Goal: Task Accomplishment & Management: Manage account settings

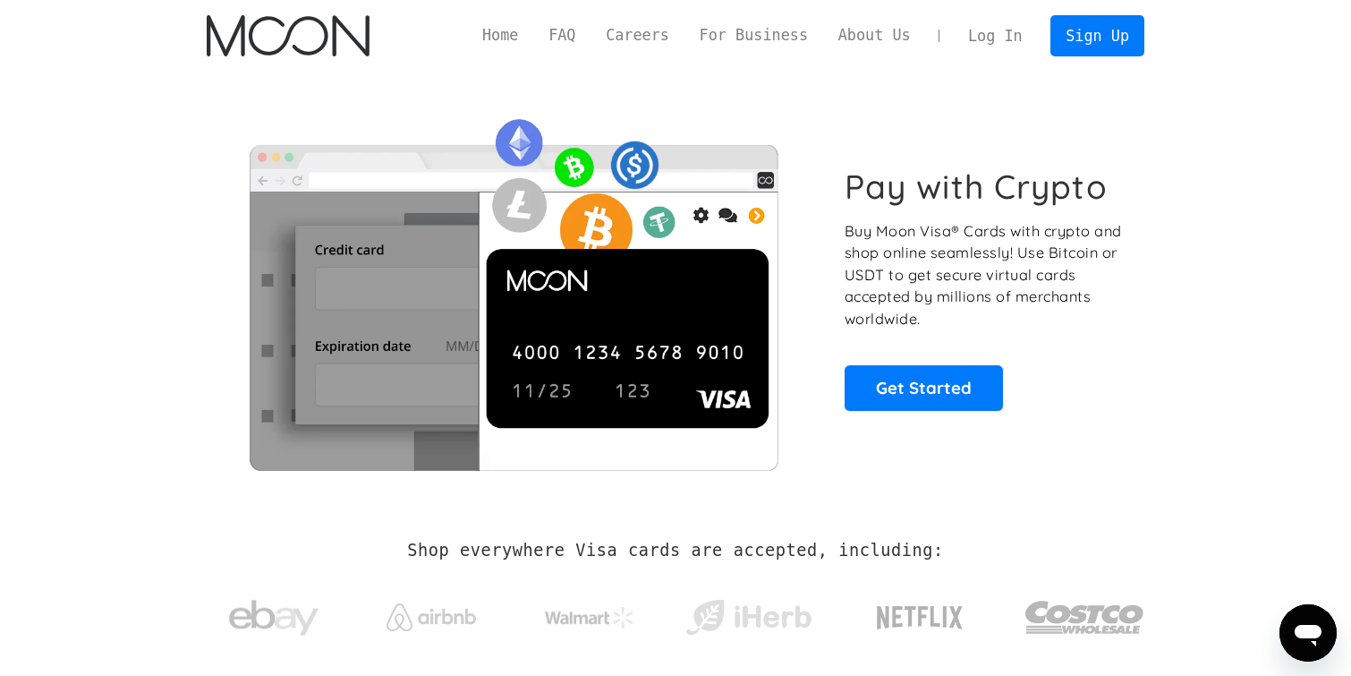
click at [1010, 27] on link "Log In" at bounding box center [995, 35] width 84 height 39
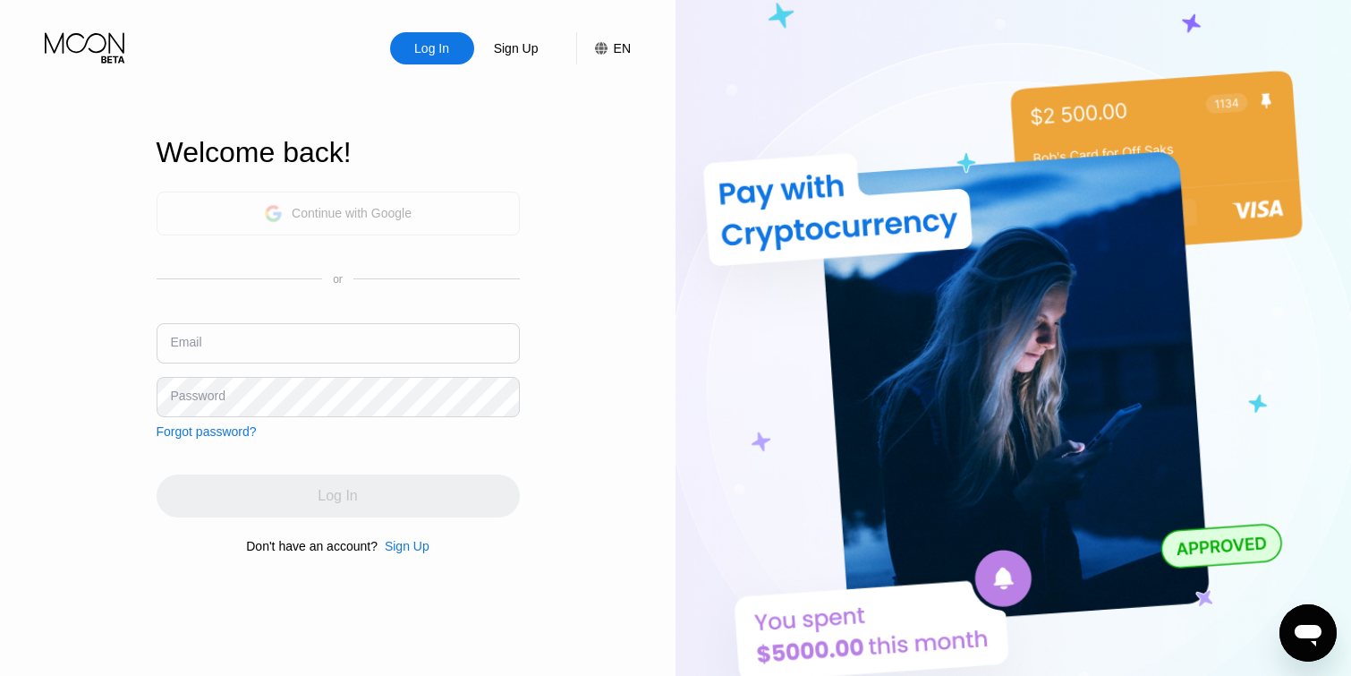
click at [454, 211] on div "Continue with Google" at bounding box center [338, 213] width 363 height 44
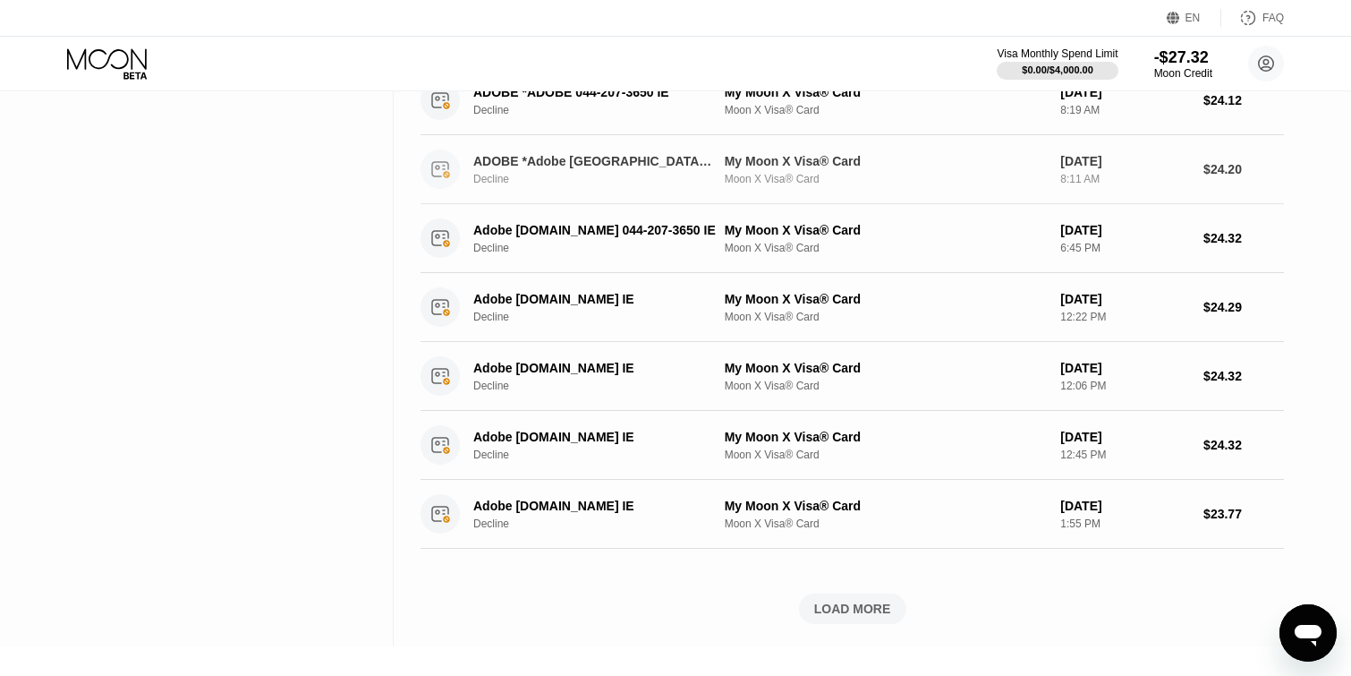
scroll to position [474, 0]
click at [822, 610] on div "LOAD MORE" at bounding box center [852, 610] width 77 height 16
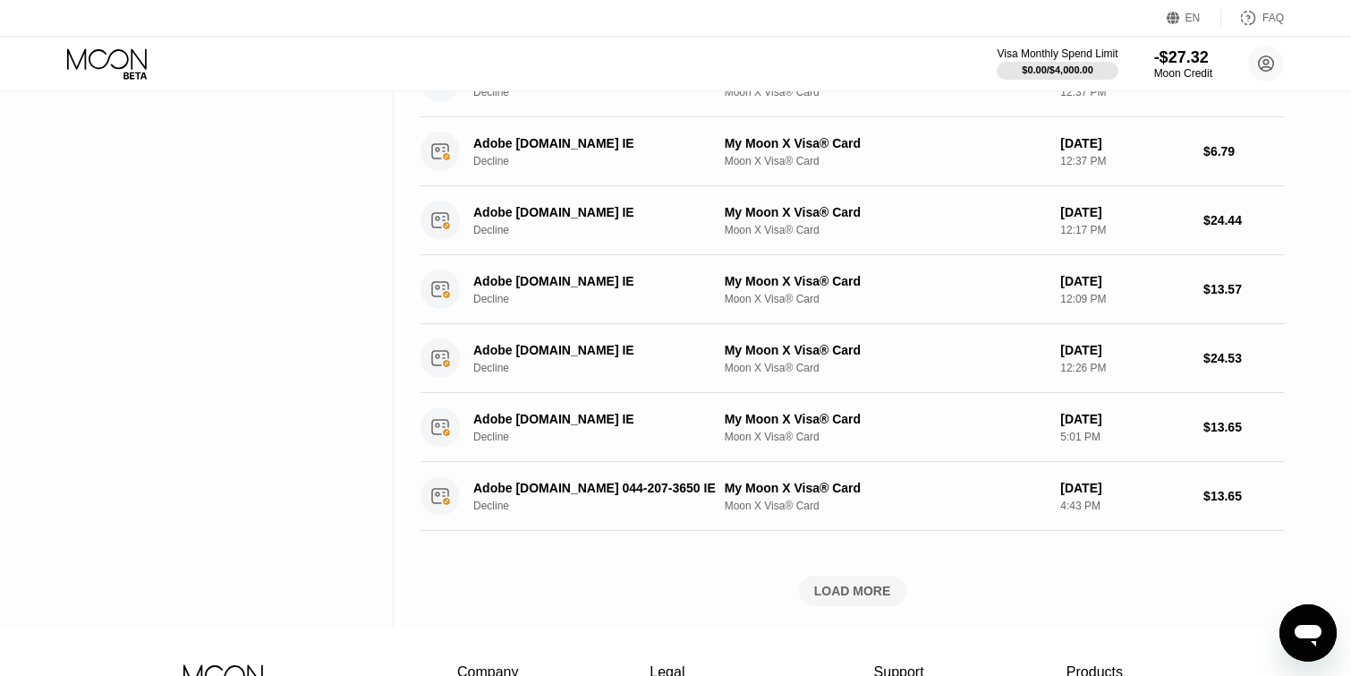
scroll to position [1322, 0]
click at [873, 584] on div "LOAD MORE" at bounding box center [852, 590] width 77 height 16
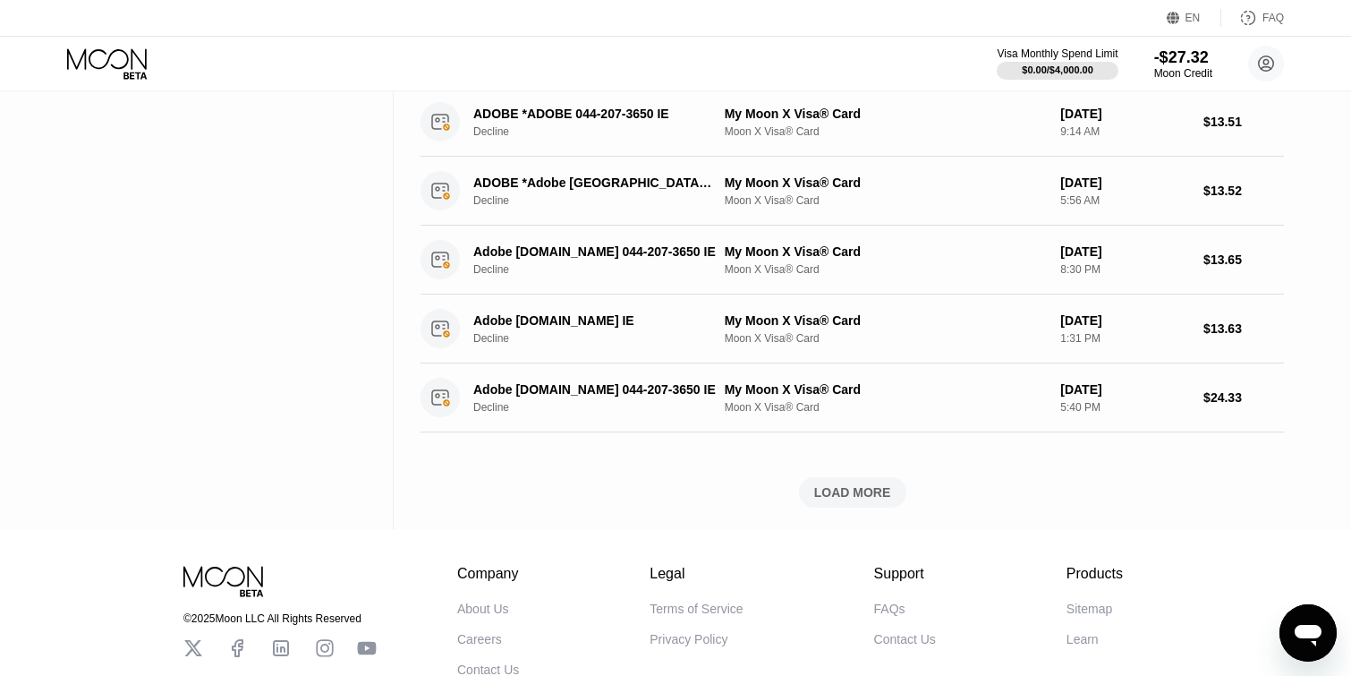
scroll to position [2244, 0]
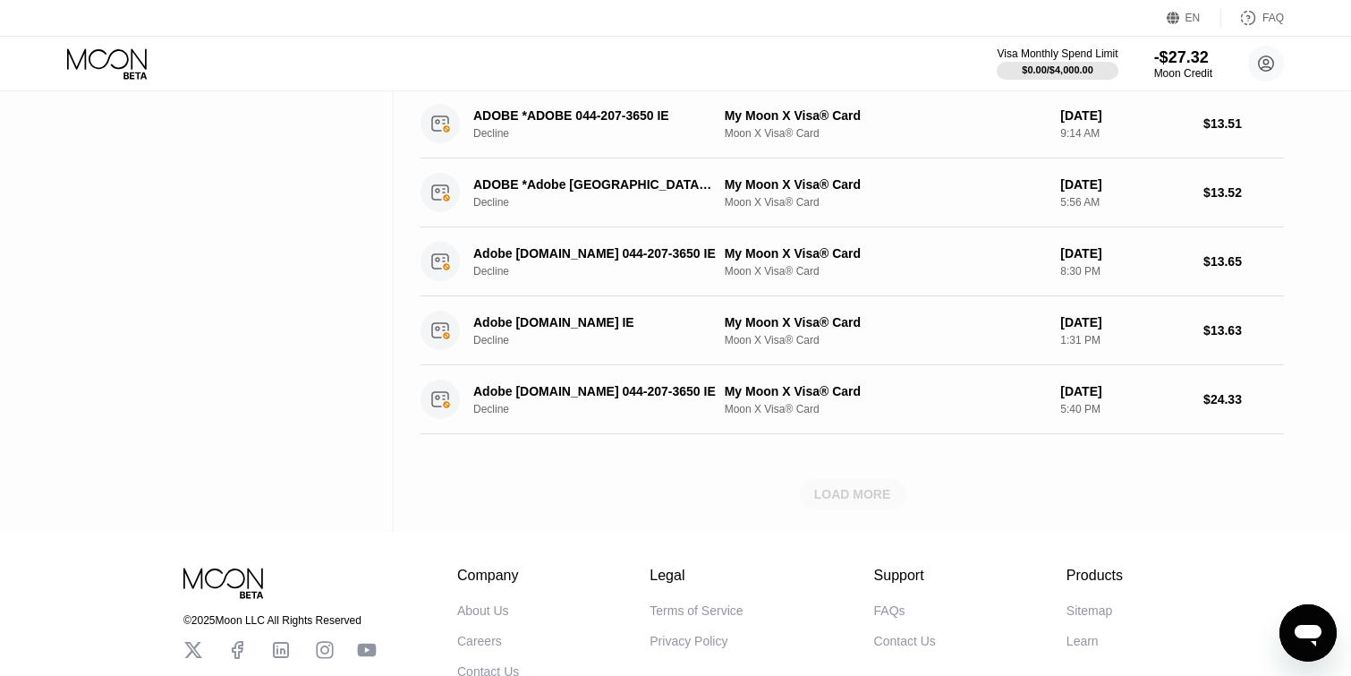
click at [824, 492] on div "LOAD MORE" at bounding box center [852, 494] width 77 height 16
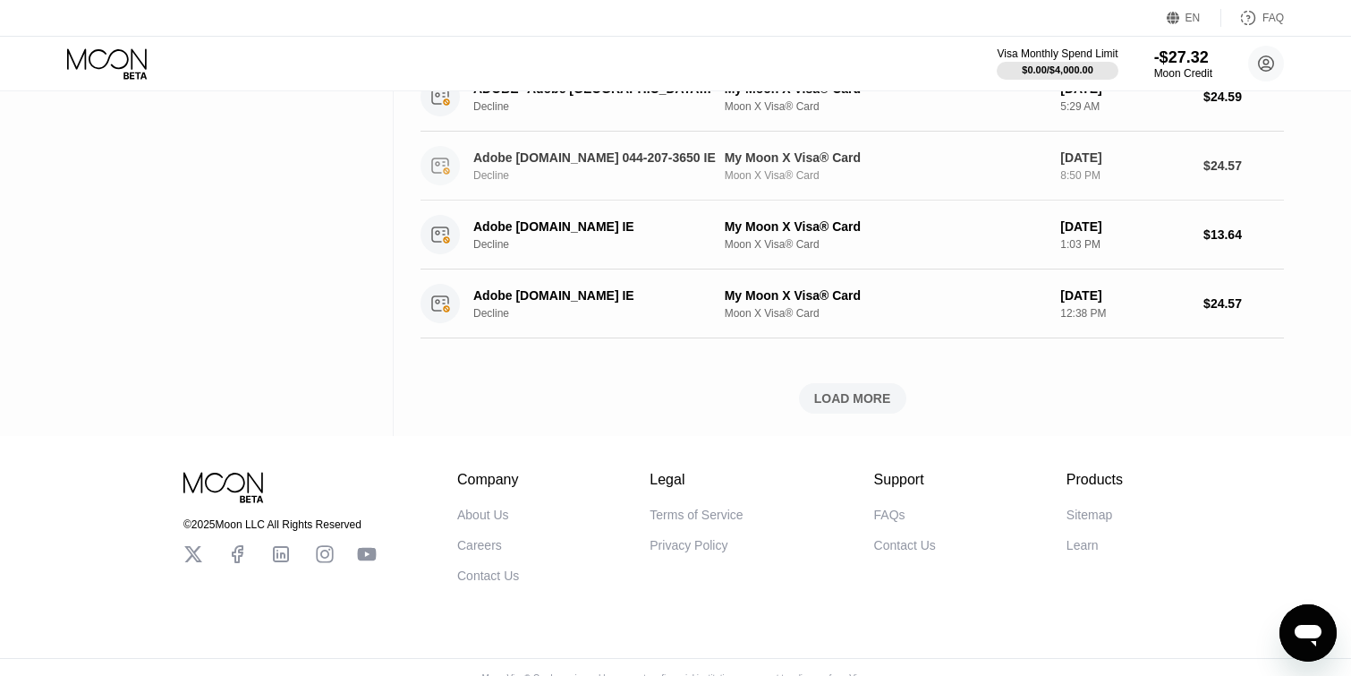
scroll to position [3191, 0]
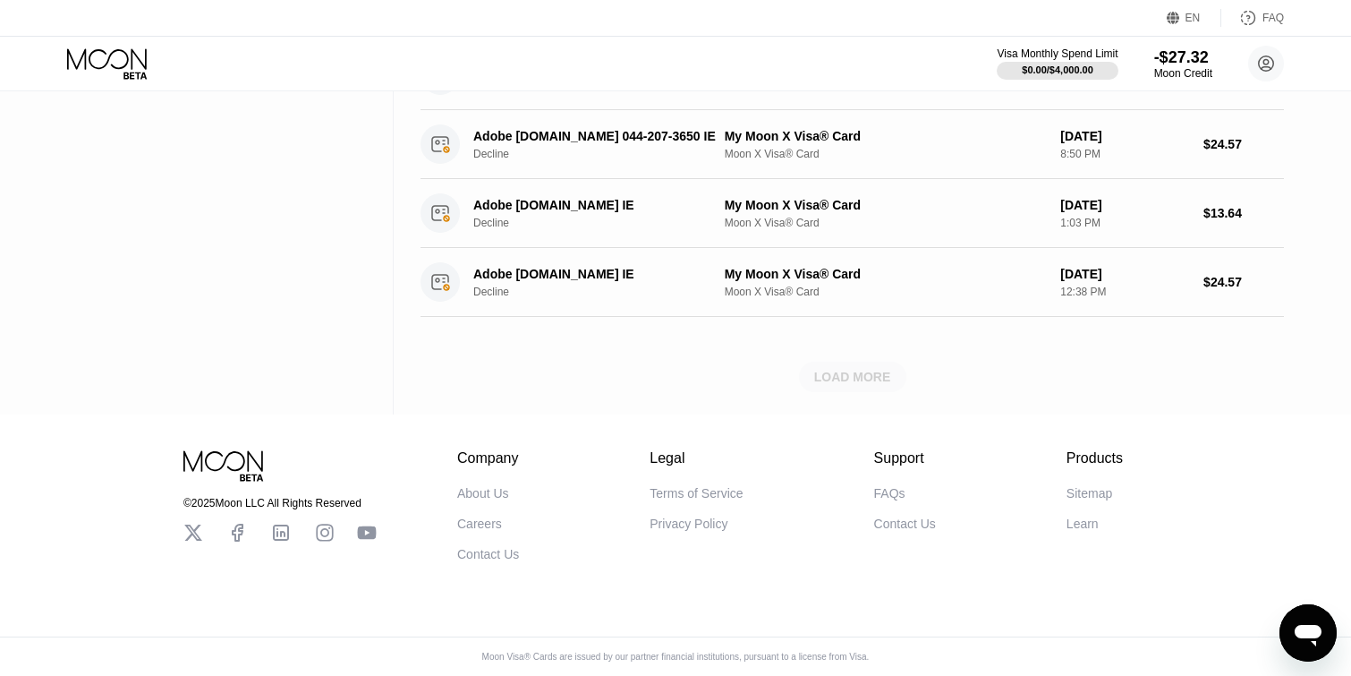
click at [849, 377] on div "LOAD MORE" at bounding box center [852, 377] width 77 height 16
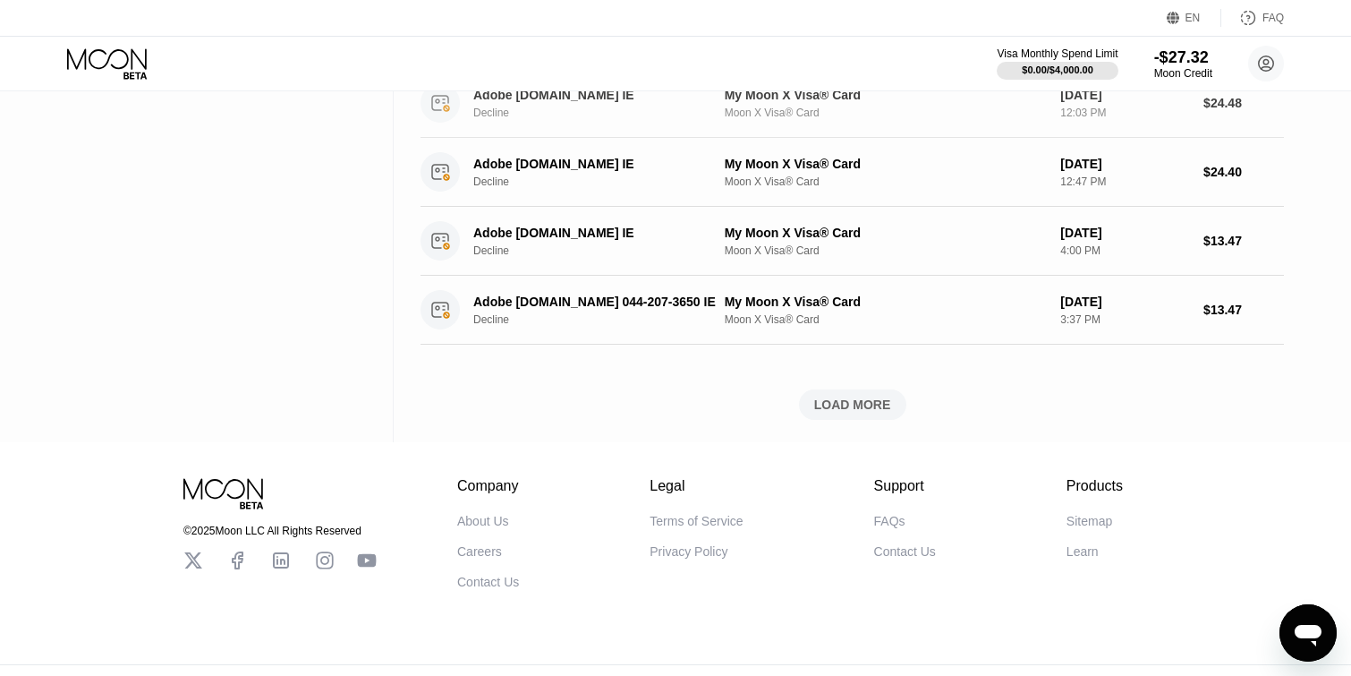
scroll to position [4018, 0]
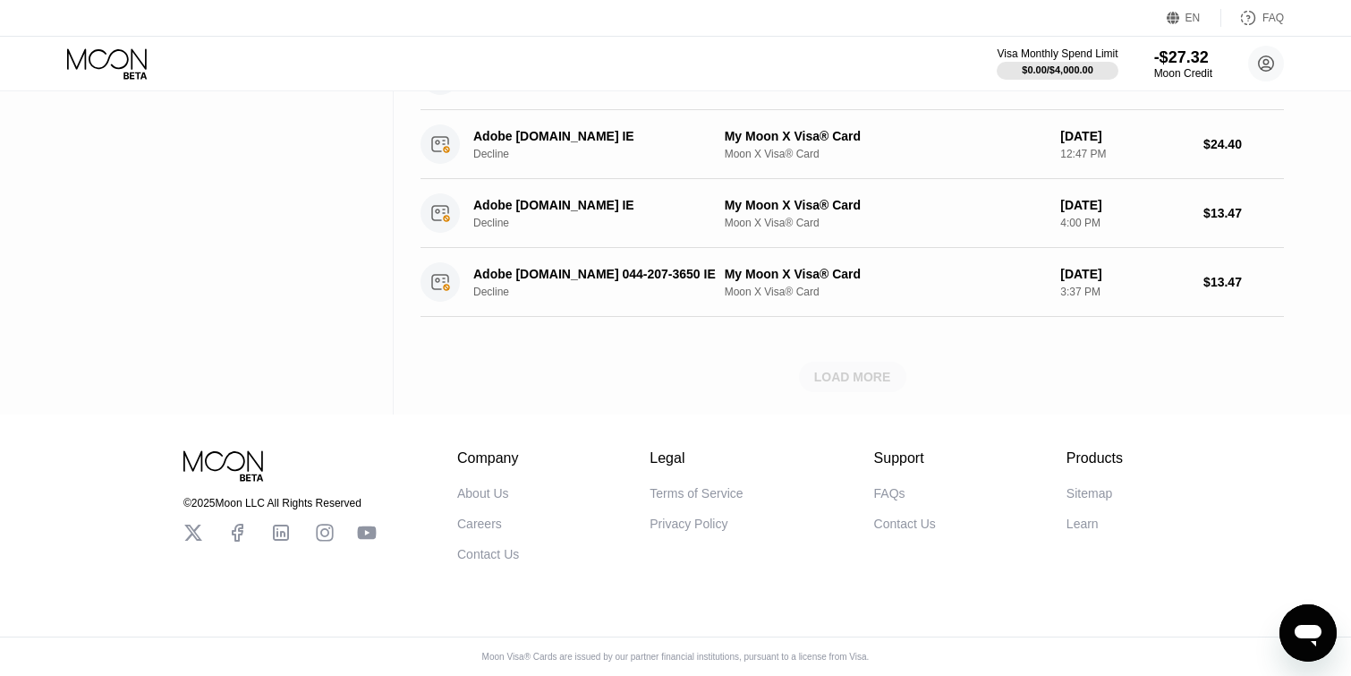
click at [849, 377] on div "LOAD MORE" at bounding box center [852, 377] width 77 height 16
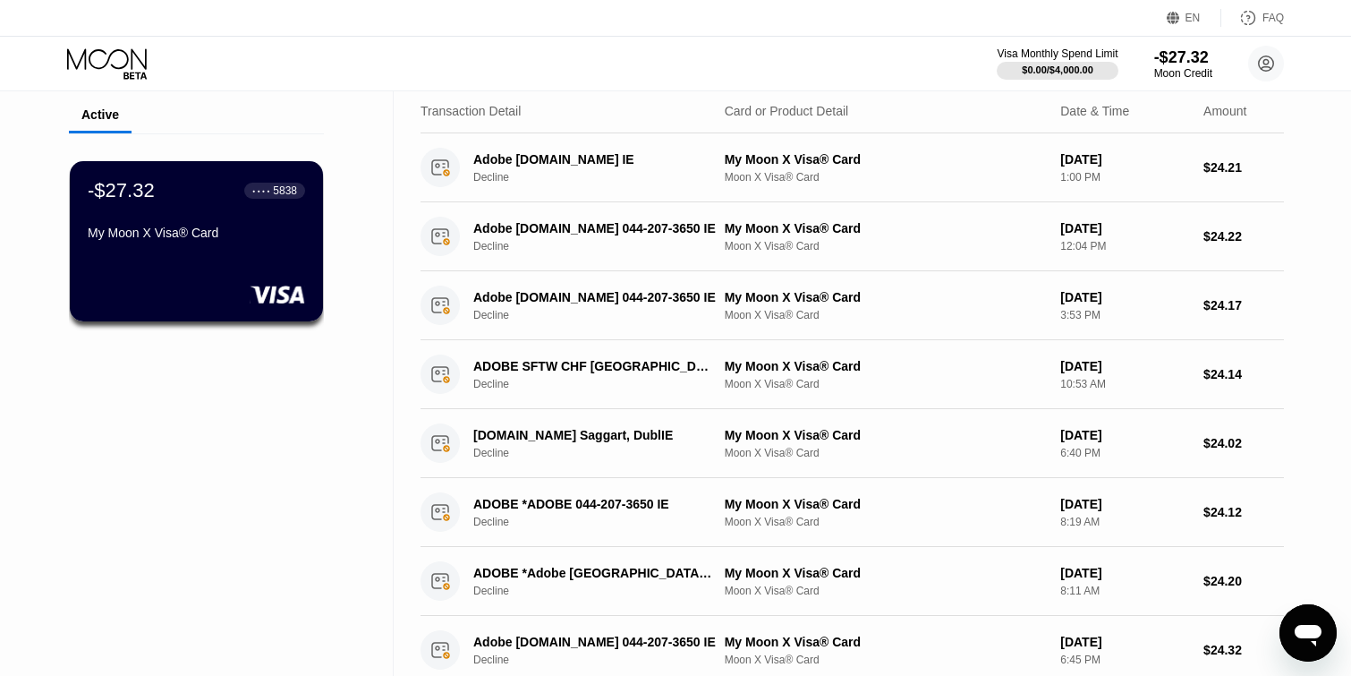
scroll to position [0, 0]
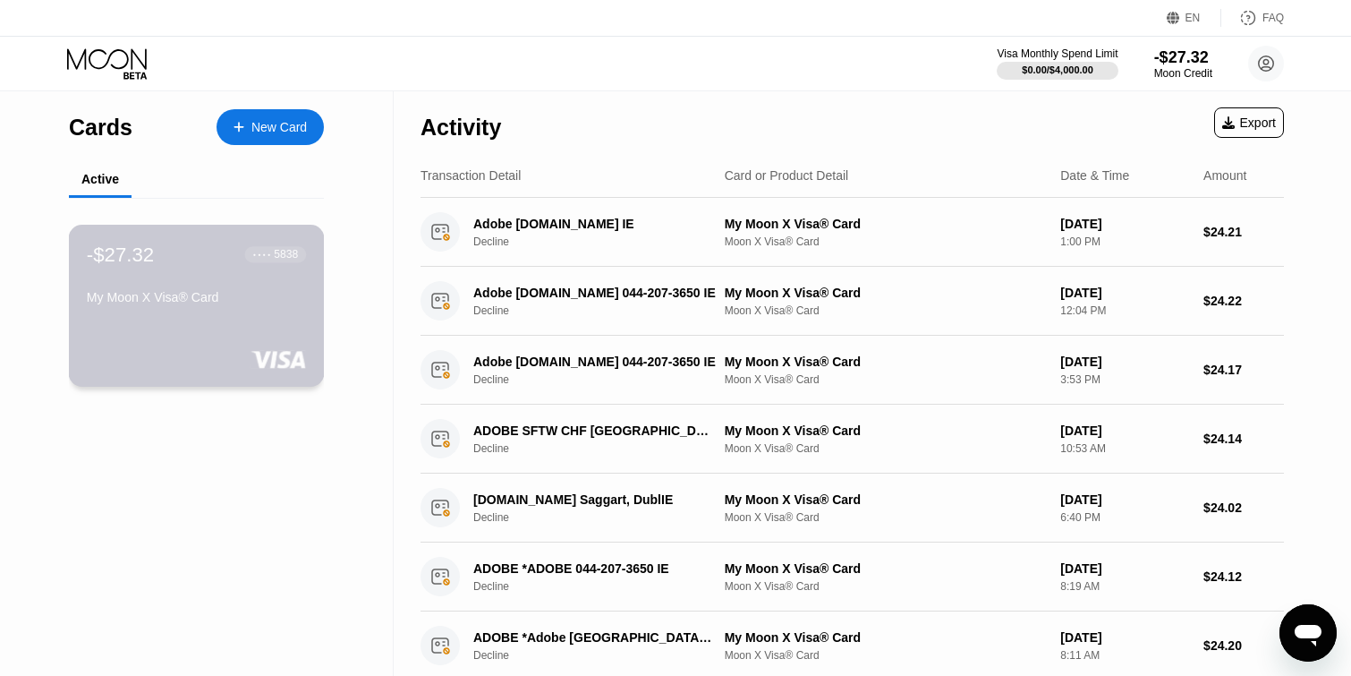
click at [181, 365] on div at bounding box center [196, 359] width 219 height 18
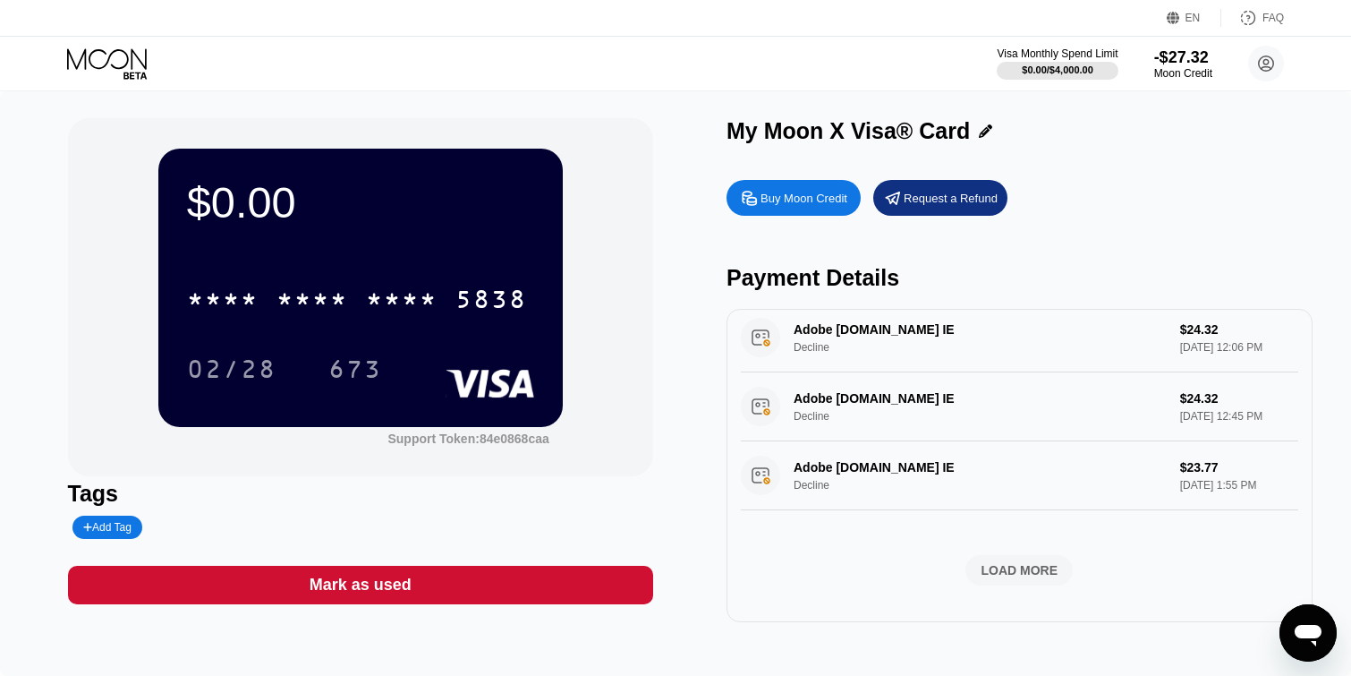
scroll to position [654, 0]
click at [1033, 555] on div "LOAD MORE" at bounding box center [1018, 570] width 107 height 30
click at [1037, 569] on div "LOAD MORE" at bounding box center [1019, 570] width 77 height 16
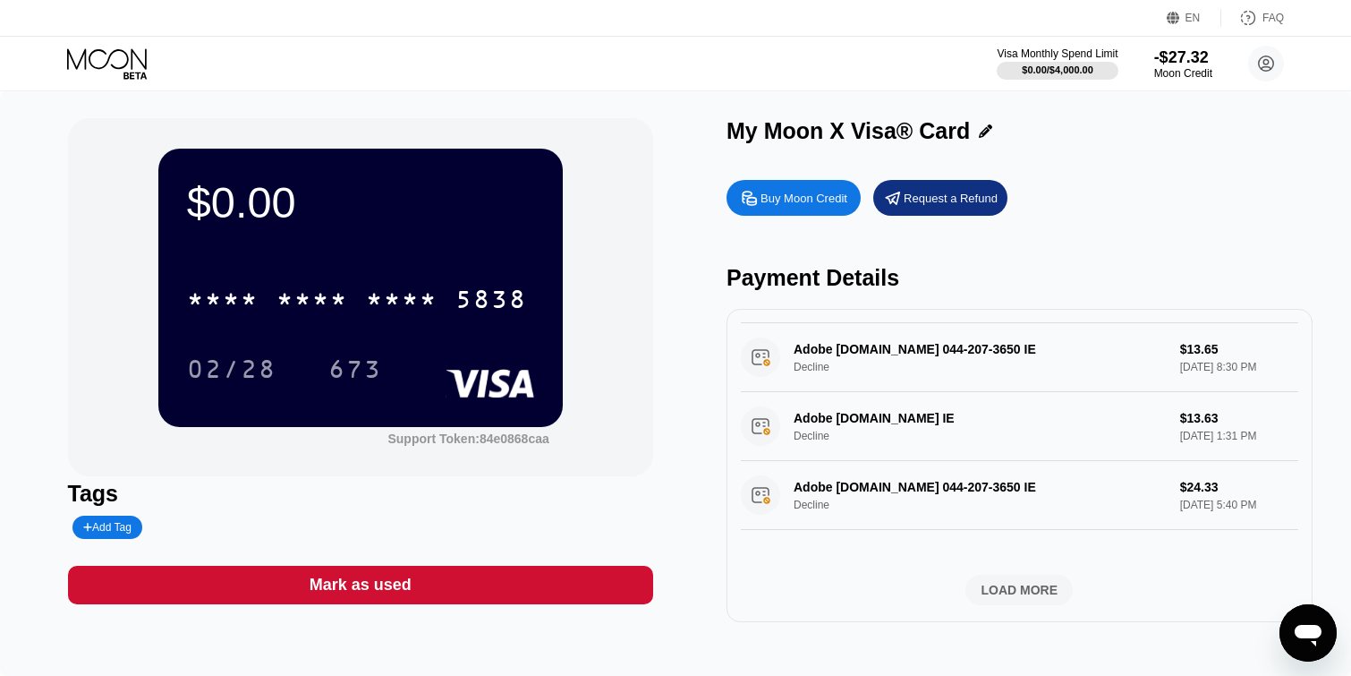
scroll to position [2308, 0]
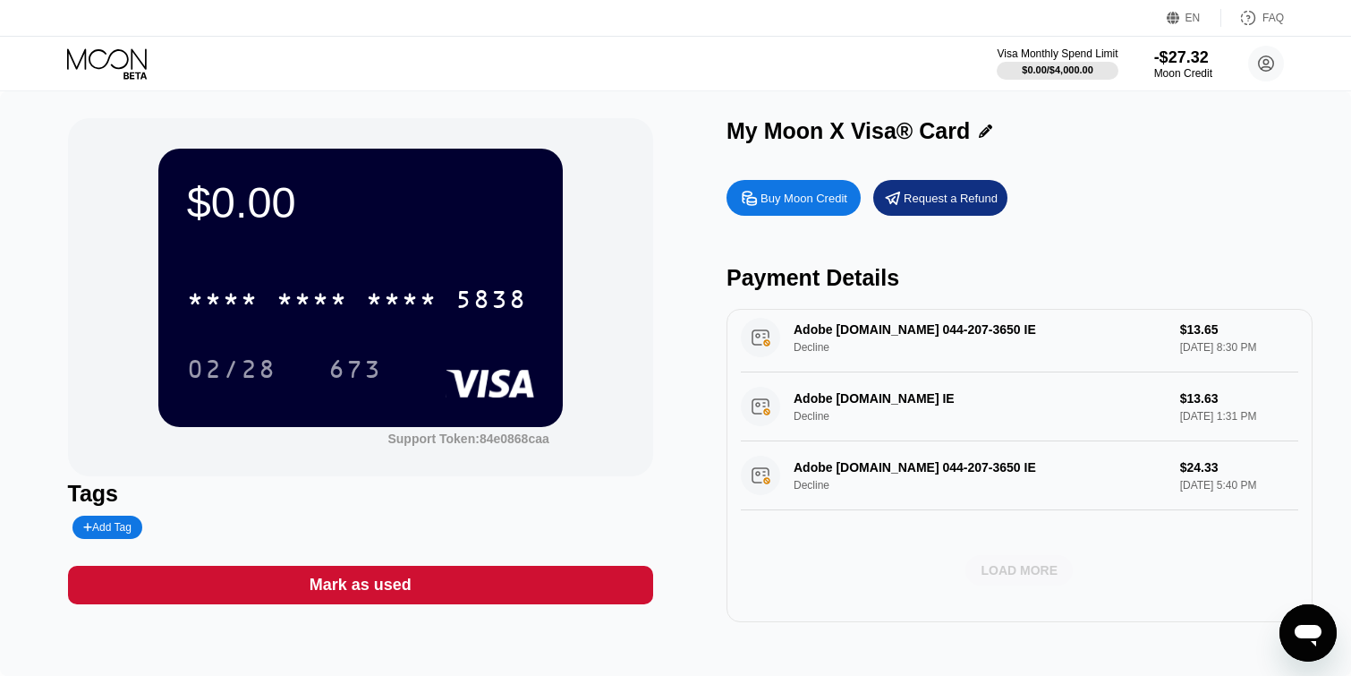
click at [1039, 565] on div "LOAD MORE" at bounding box center [1019, 570] width 77 height 16
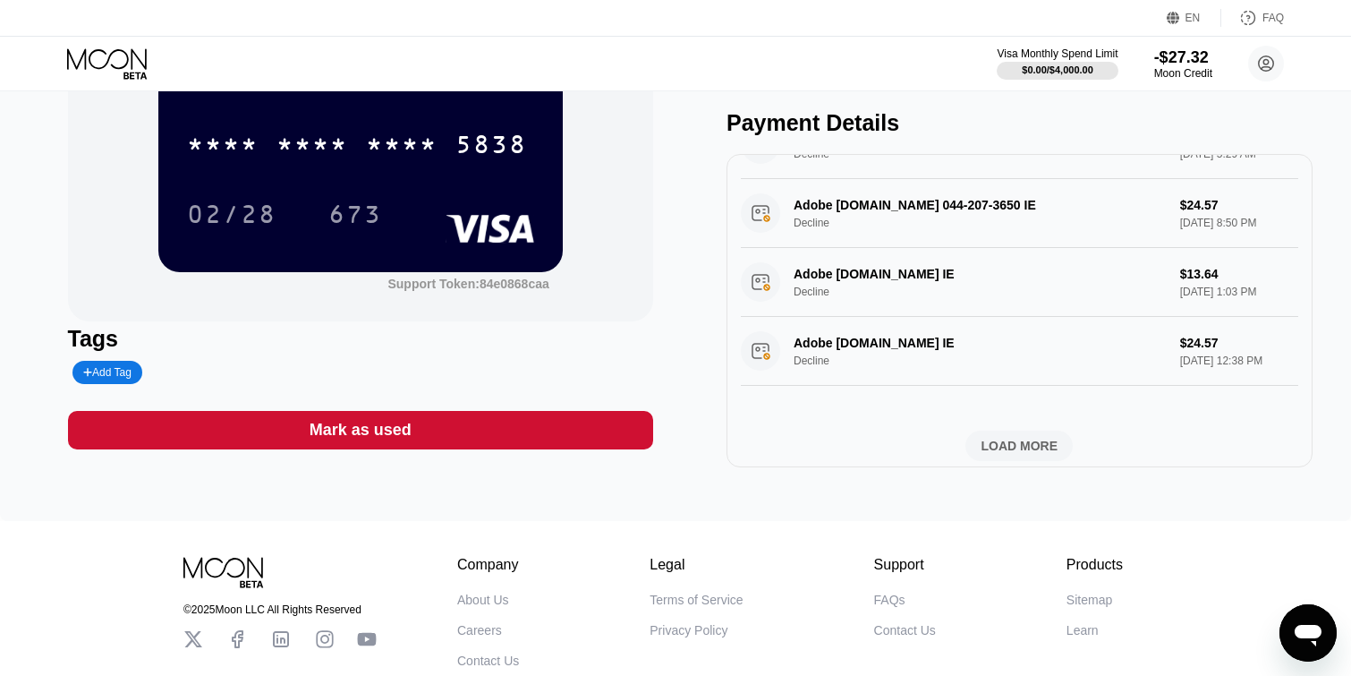
scroll to position [3134, 0]
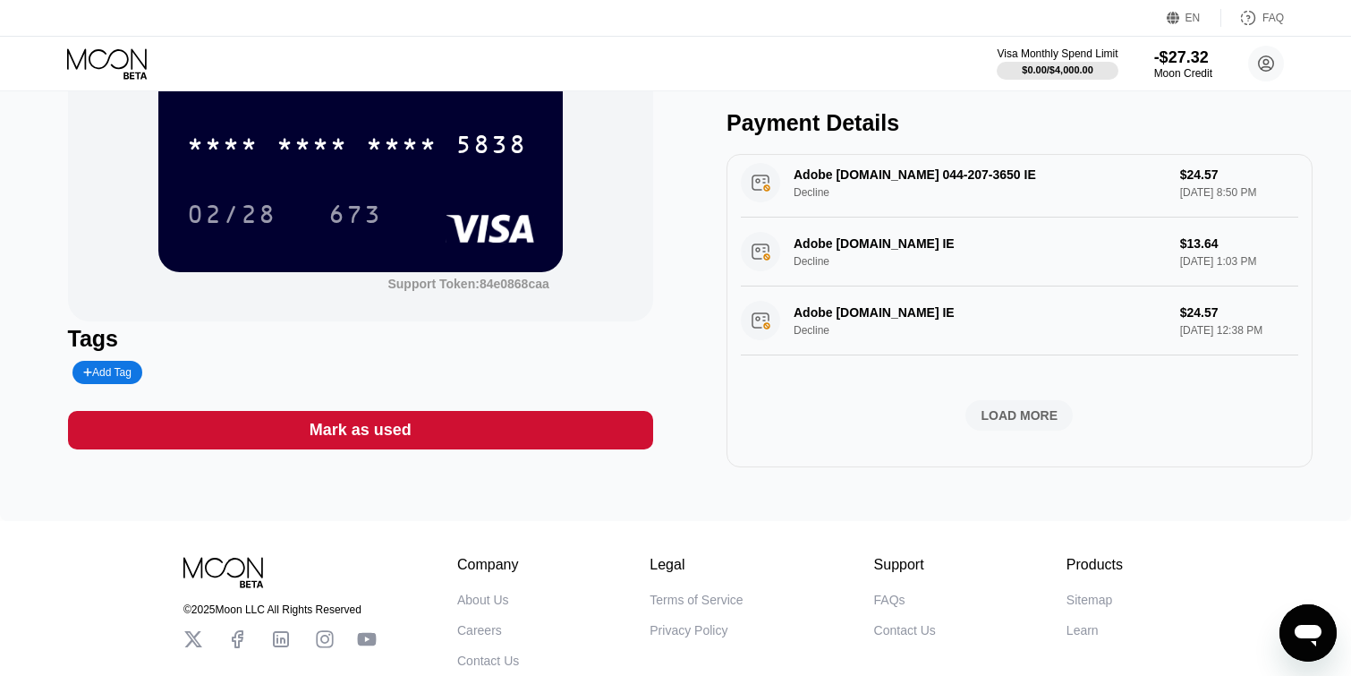
click at [1031, 423] on div "LOAD MORE" at bounding box center [1019, 415] width 77 height 16
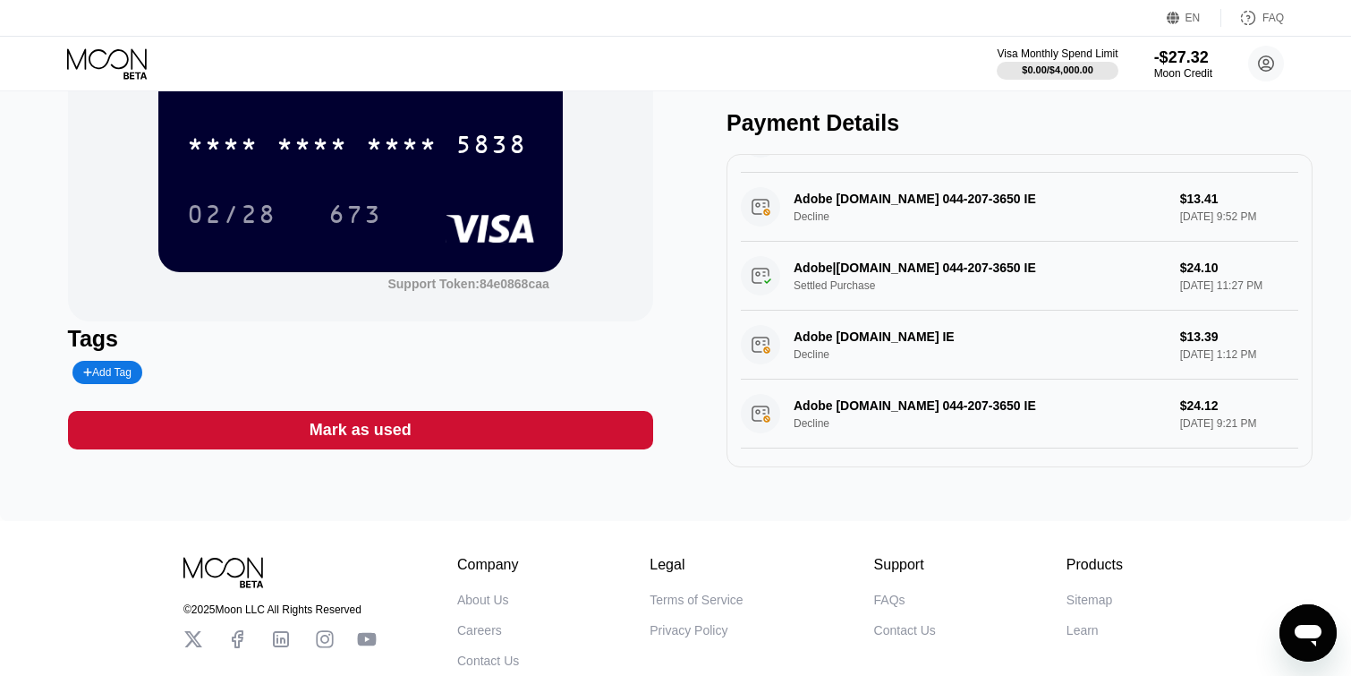
scroll to position [4788, 0]
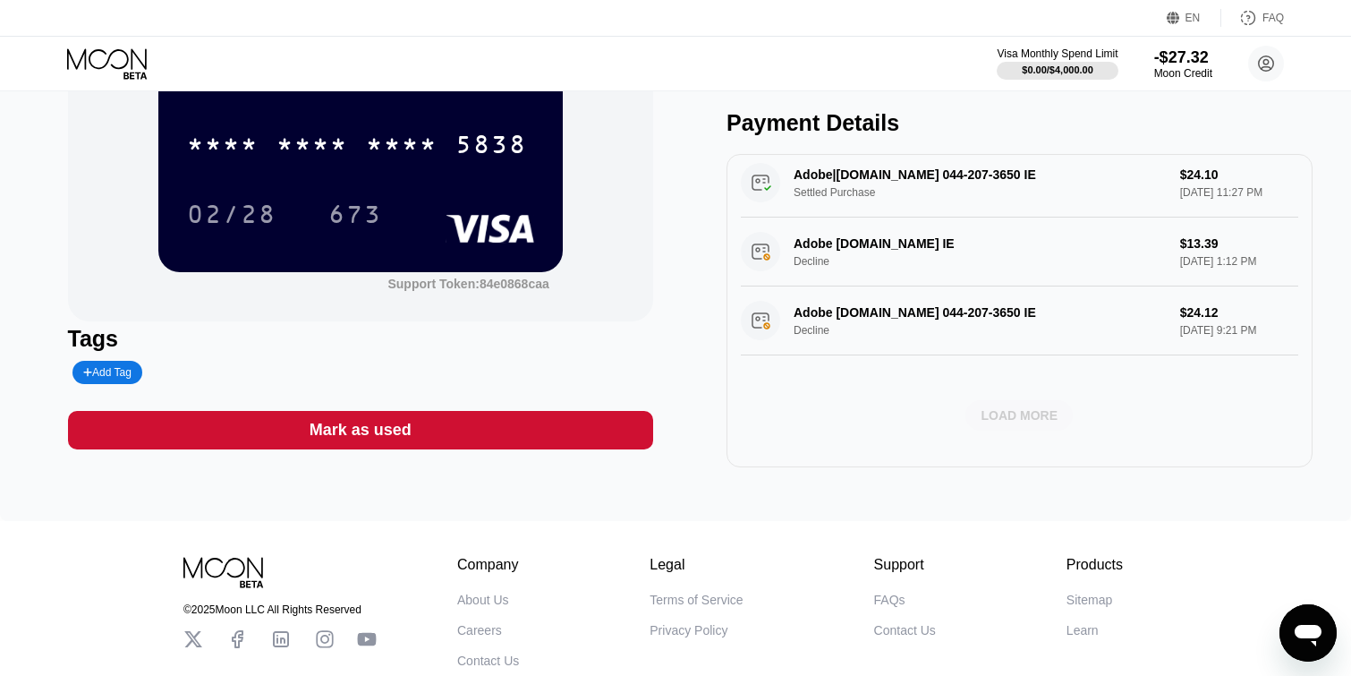
click at [1031, 423] on div "LOAD MORE" at bounding box center [1019, 415] width 77 height 16
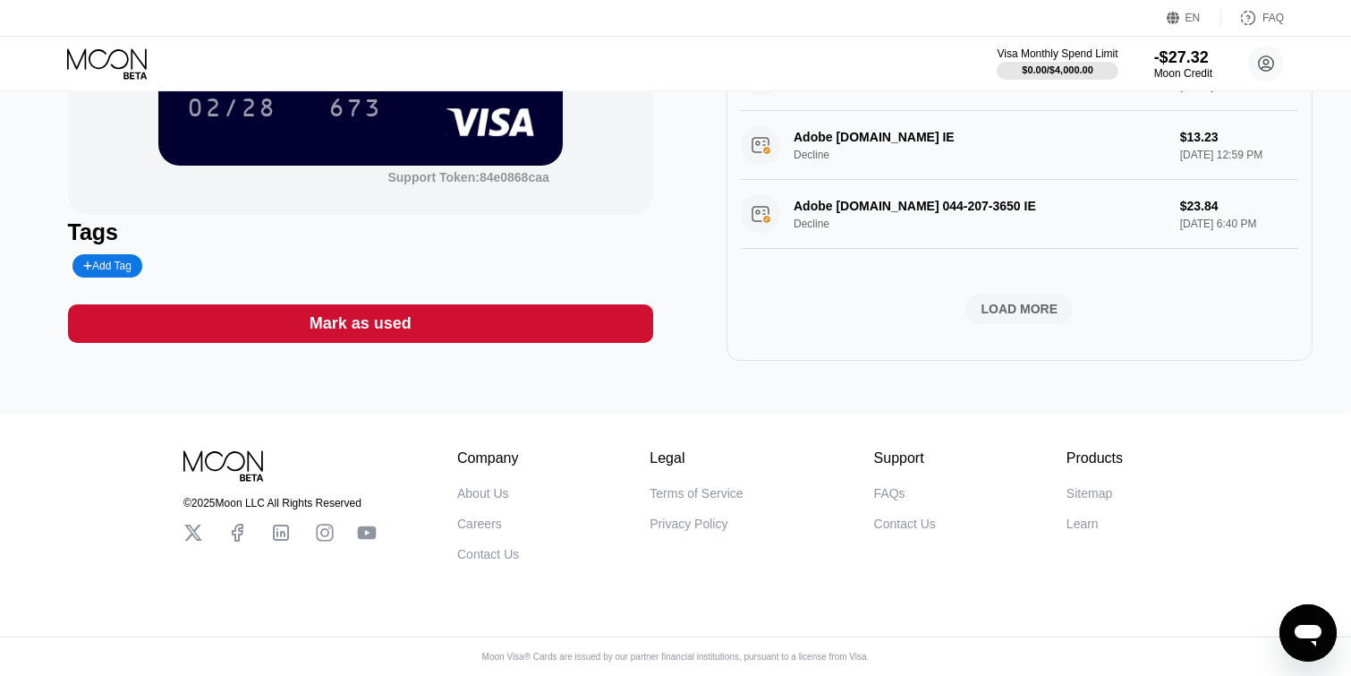
scroll to position [5615, 0]
click at [1033, 307] on div "LOAD MORE" at bounding box center [1019, 309] width 77 height 16
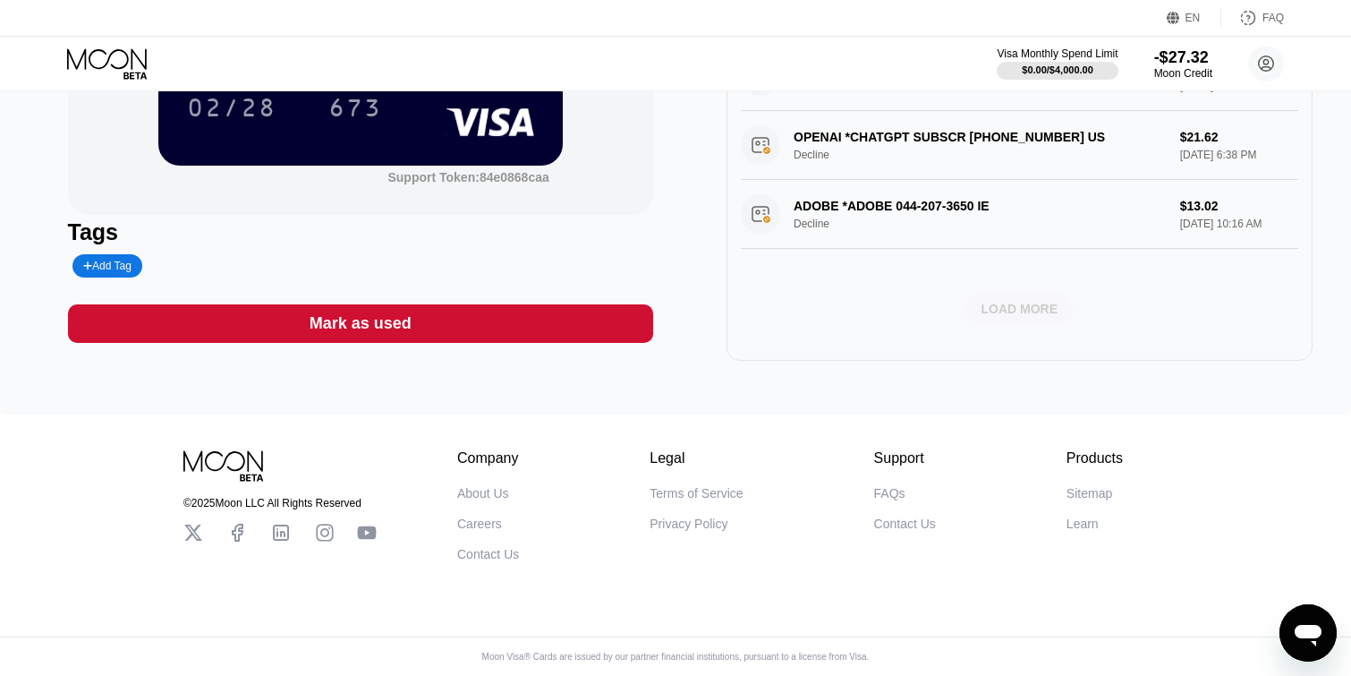
click at [1033, 307] on div "LOAD MORE" at bounding box center [1019, 309] width 77 height 16
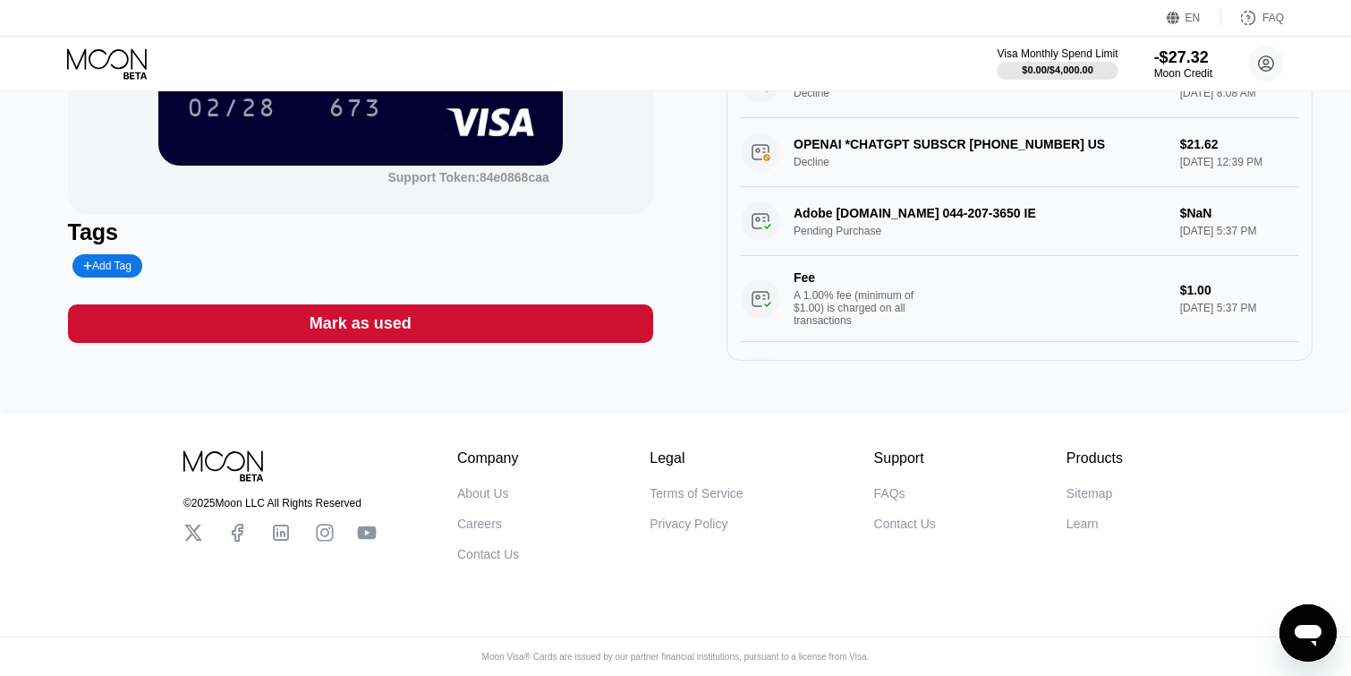
scroll to position [7578, 0]
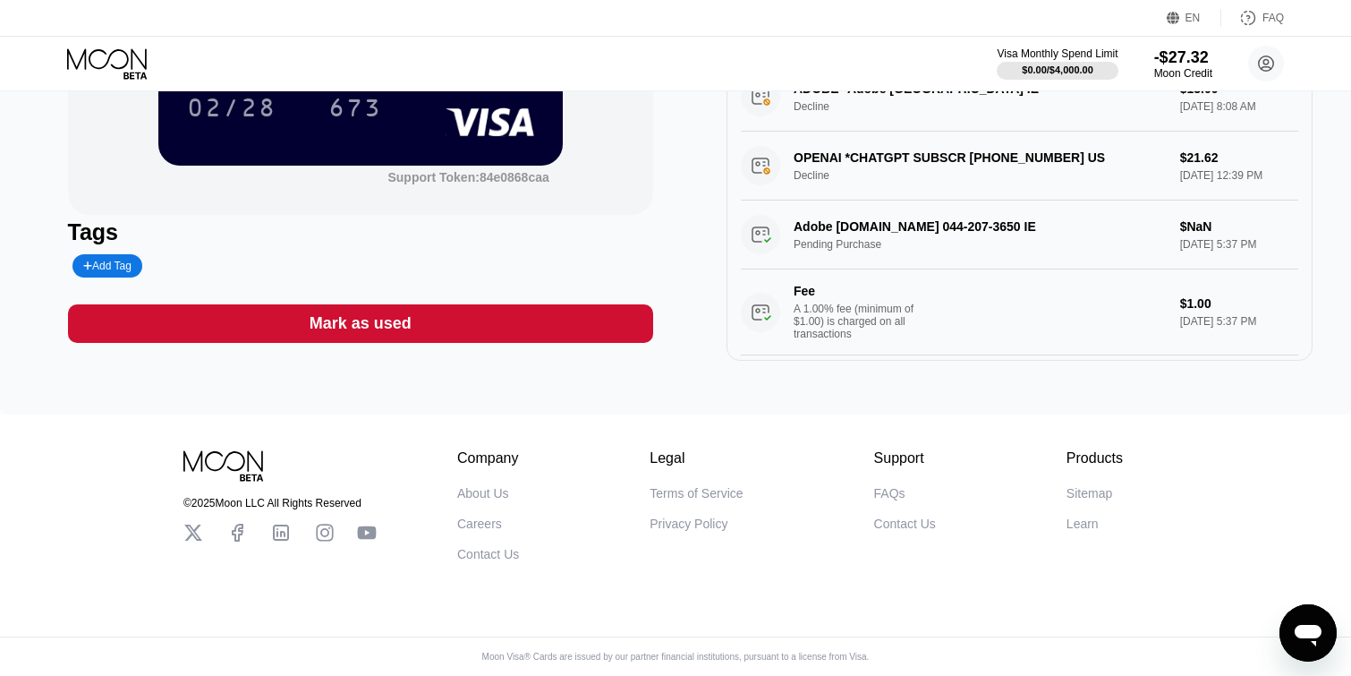
click at [1200, 277] on div "Adobe ADOBE.COM 044-207-3650 IE Pending Purchase $NaN May 16, 2025 5:37 PM Fee …" at bounding box center [1019, 277] width 557 height 155
drag, startPoint x: 1202, startPoint y: 271, endPoint x: 1201, endPoint y: 282, distance: 10.8
click at [1201, 282] on div "Adobe ADOBE.COM 044-207-3650 IE Pending Purchase $NaN May 16, 2025 5:37 PM Fee …" at bounding box center [1019, 277] width 557 height 155
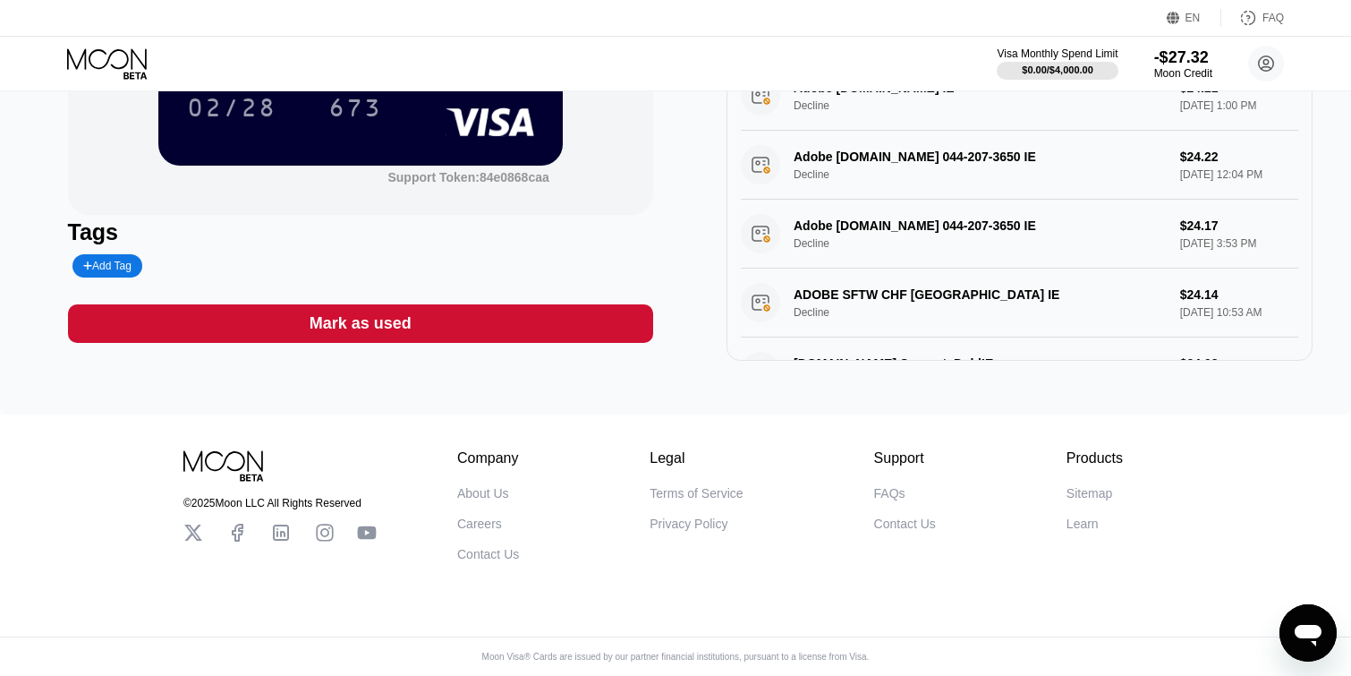
scroll to position [0, 0]
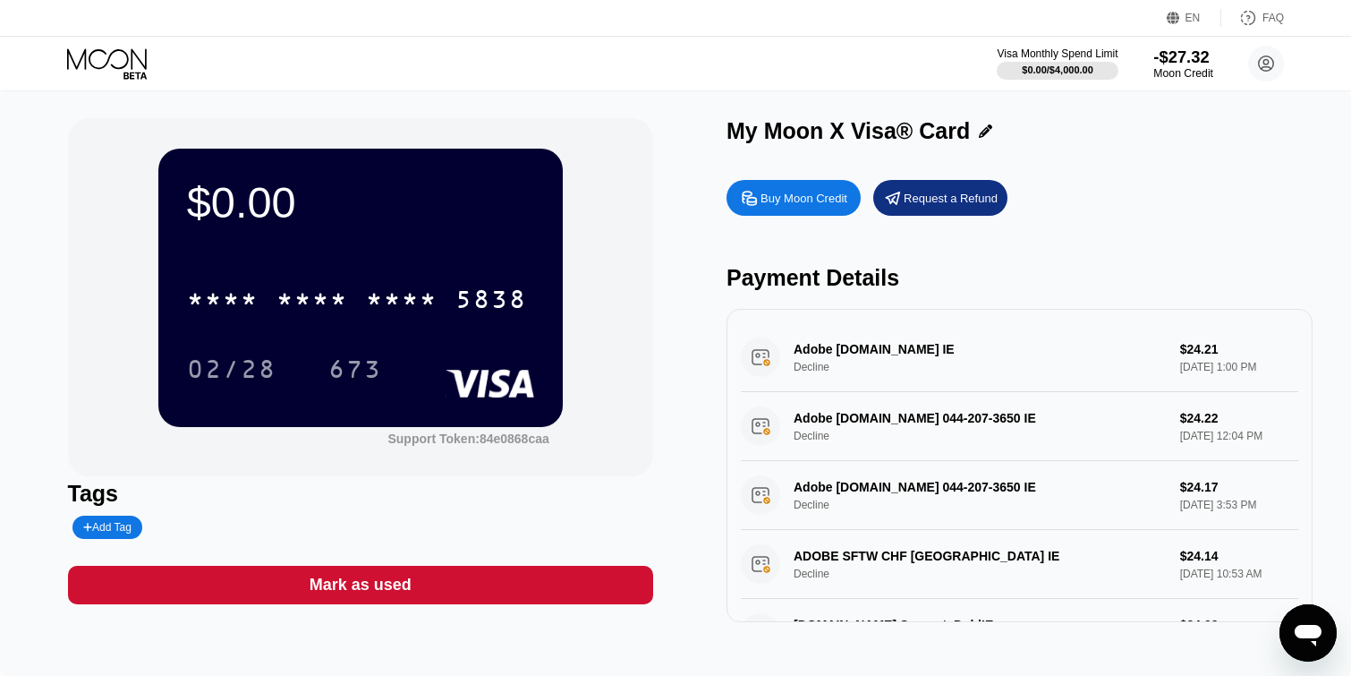
click at [1178, 67] on div "Moon Credit" at bounding box center [1183, 73] width 60 height 13
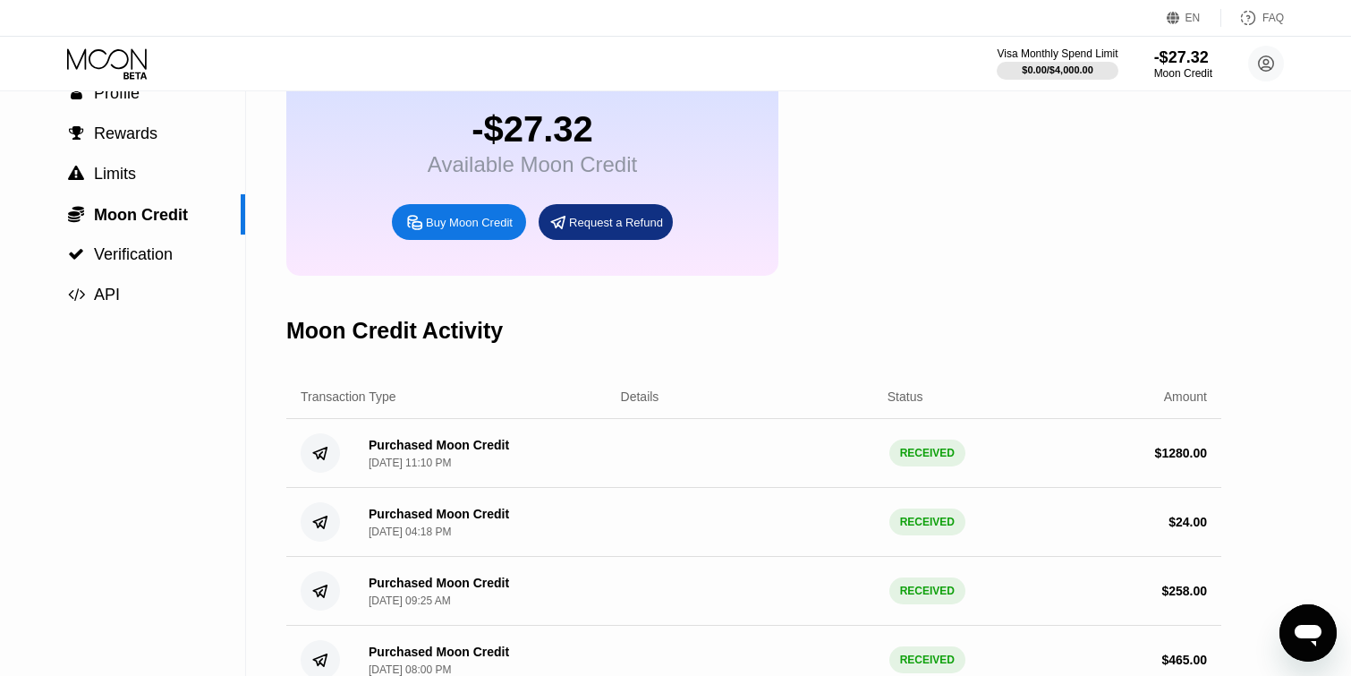
scroll to position [102, 0]
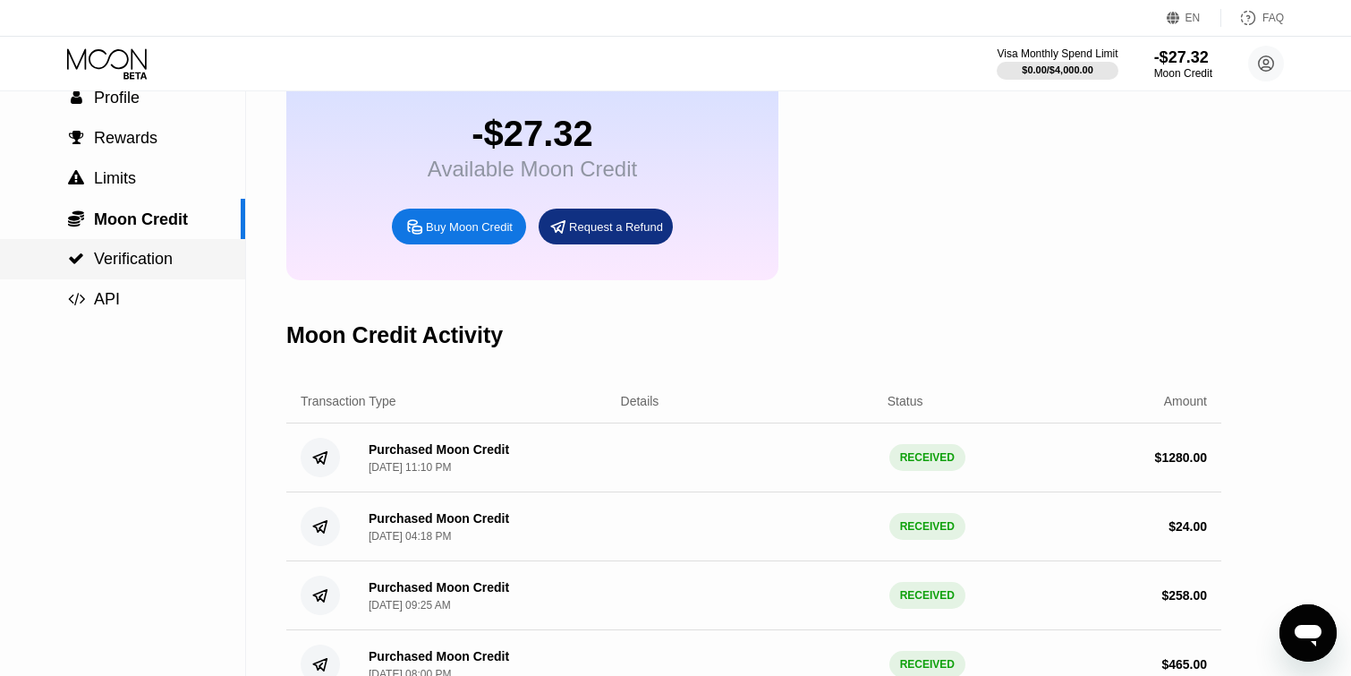
click at [184, 256] on div " Verification" at bounding box center [122, 259] width 245 height 19
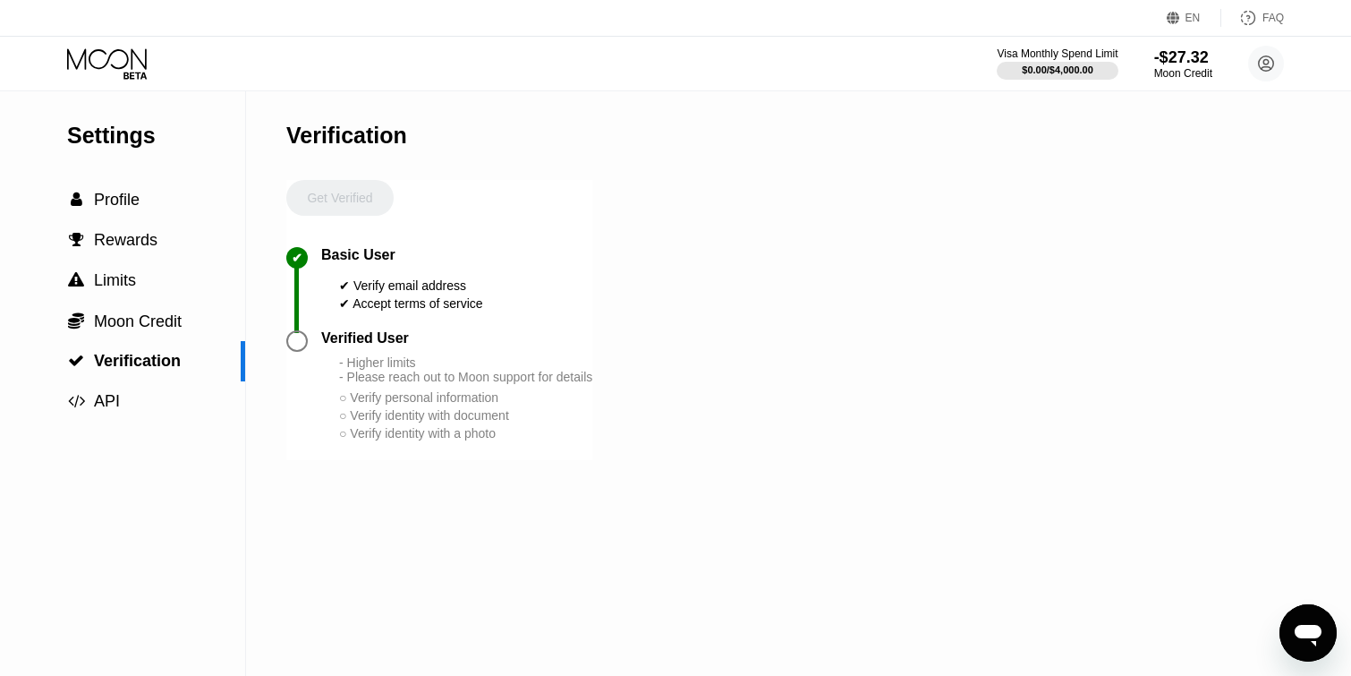
click at [156, 178] on div "Settings  Profile  Rewards  Limits  Moon Credit  Verification  API" at bounding box center [122, 256] width 245 height 330
click at [150, 183] on div " Profile" at bounding box center [122, 200] width 245 height 40
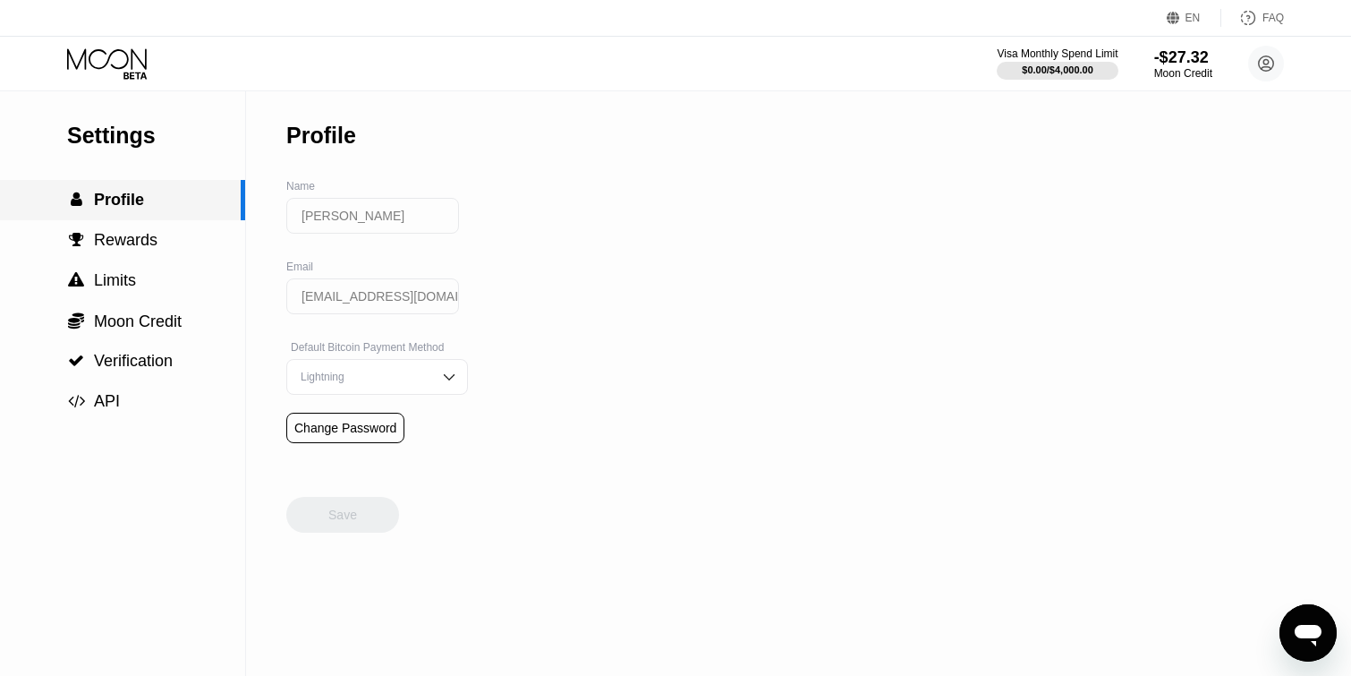
click at [145, 213] on div " Profile" at bounding box center [122, 200] width 245 height 40
click at [145, 239] on span "Rewards" at bounding box center [126, 240] width 64 height 18
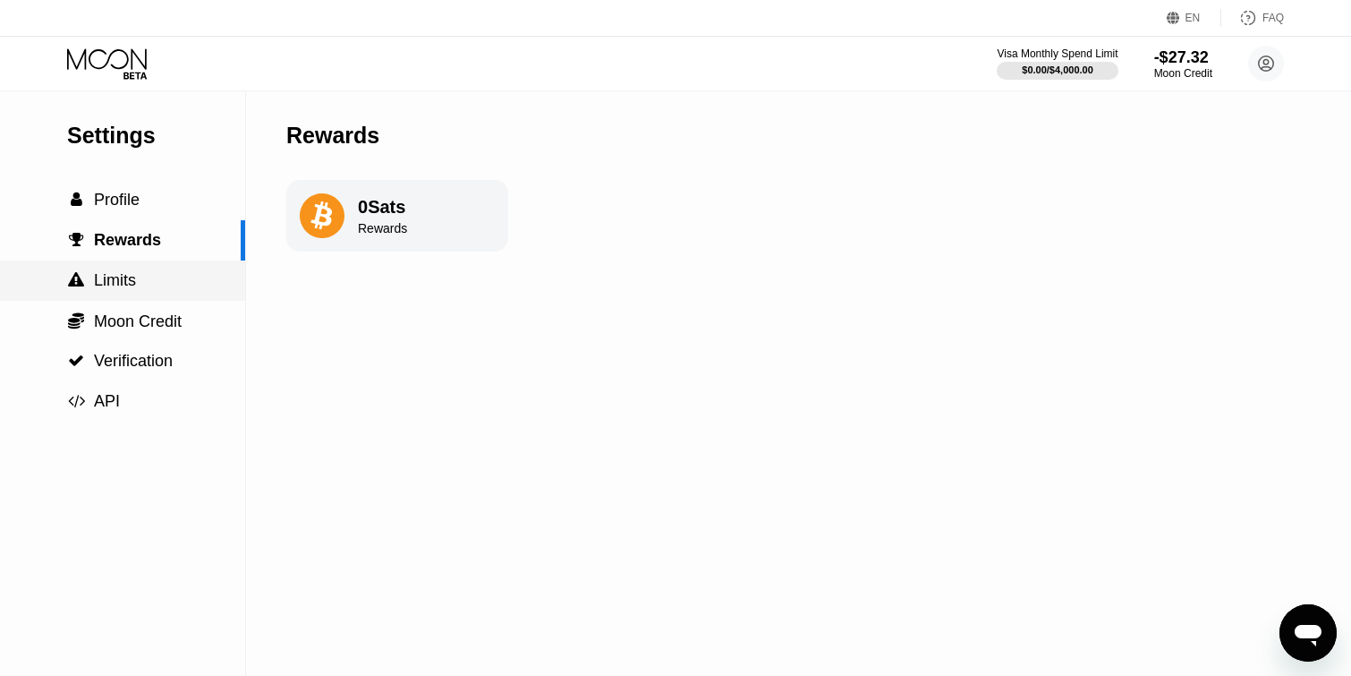
click at [144, 275] on div " Limits" at bounding box center [122, 280] width 245 height 19
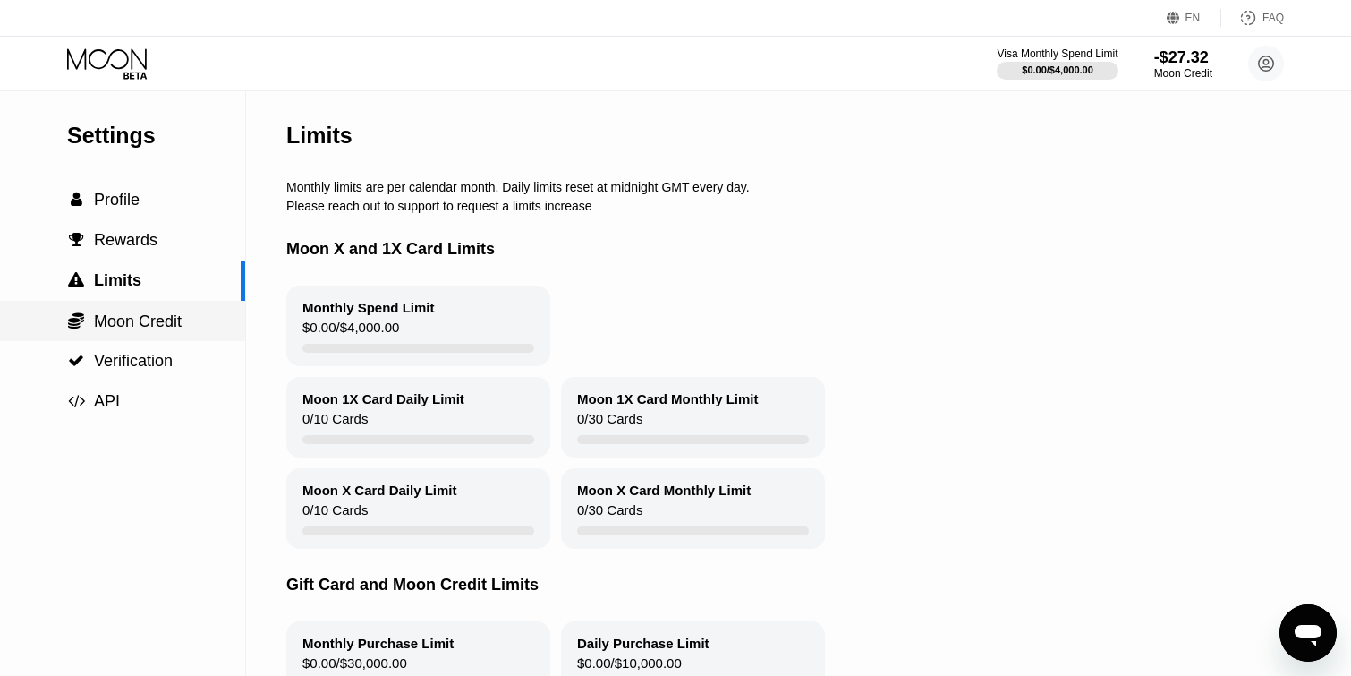
click at [141, 323] on span "Moon Credit" at bounding box center [138, 321] width 88 height 18
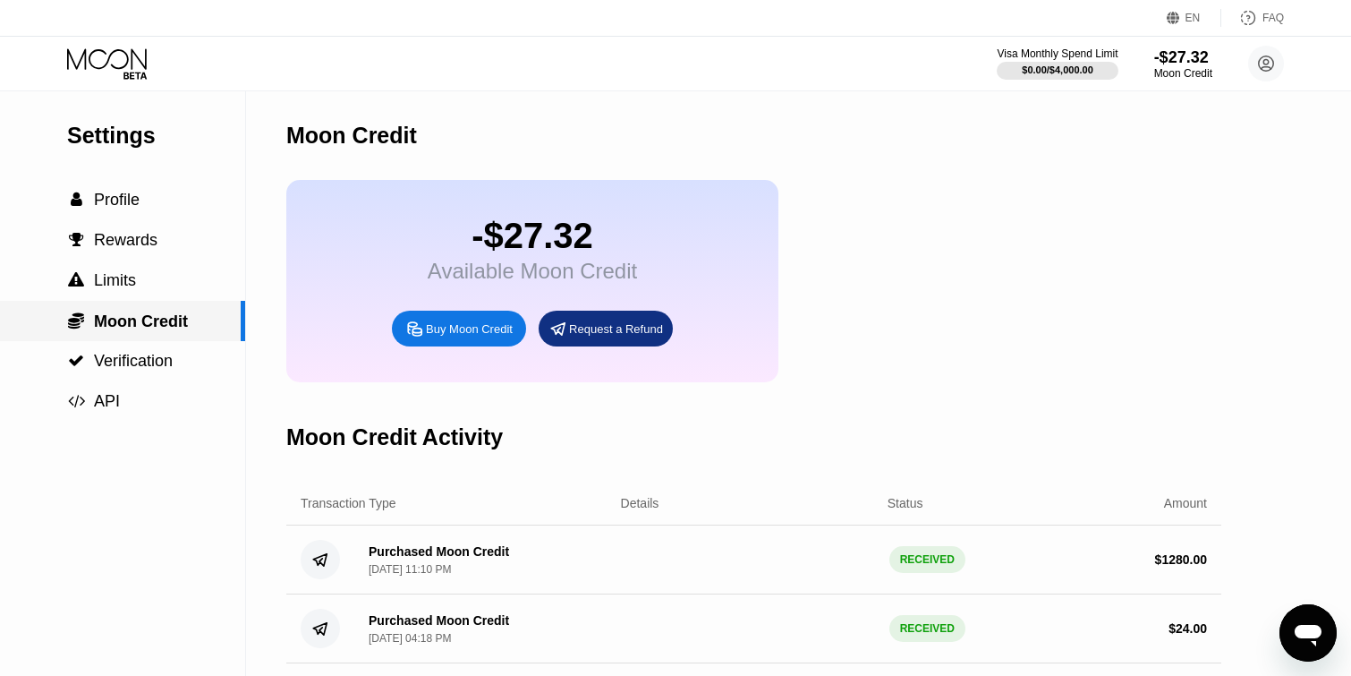
click at [146, 314] on span "Moon Credit" at bounding box center [141, 321] width 94 height 18
click at [146, 282] on div " Limits" at bounding box center [122, 280] width 245 height 19
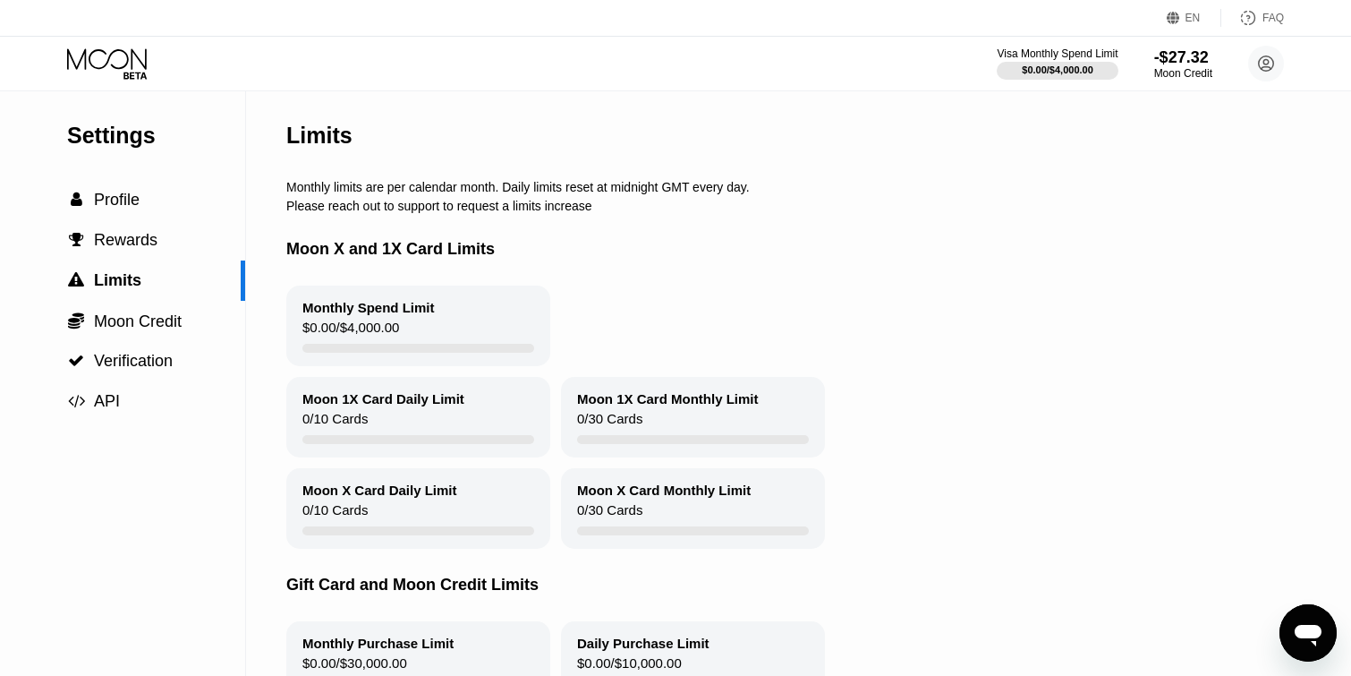
click at [132, 45] on div "Visa Monthly Spend Limit $0.00 / $4,000.00 -$27.32 Moon Credit Elizaveta Malius…" at bounding box center [675, 64] width 1351 height 54
click at [132, 52] on icon at bounding box center [107, 58] width 80 height 21
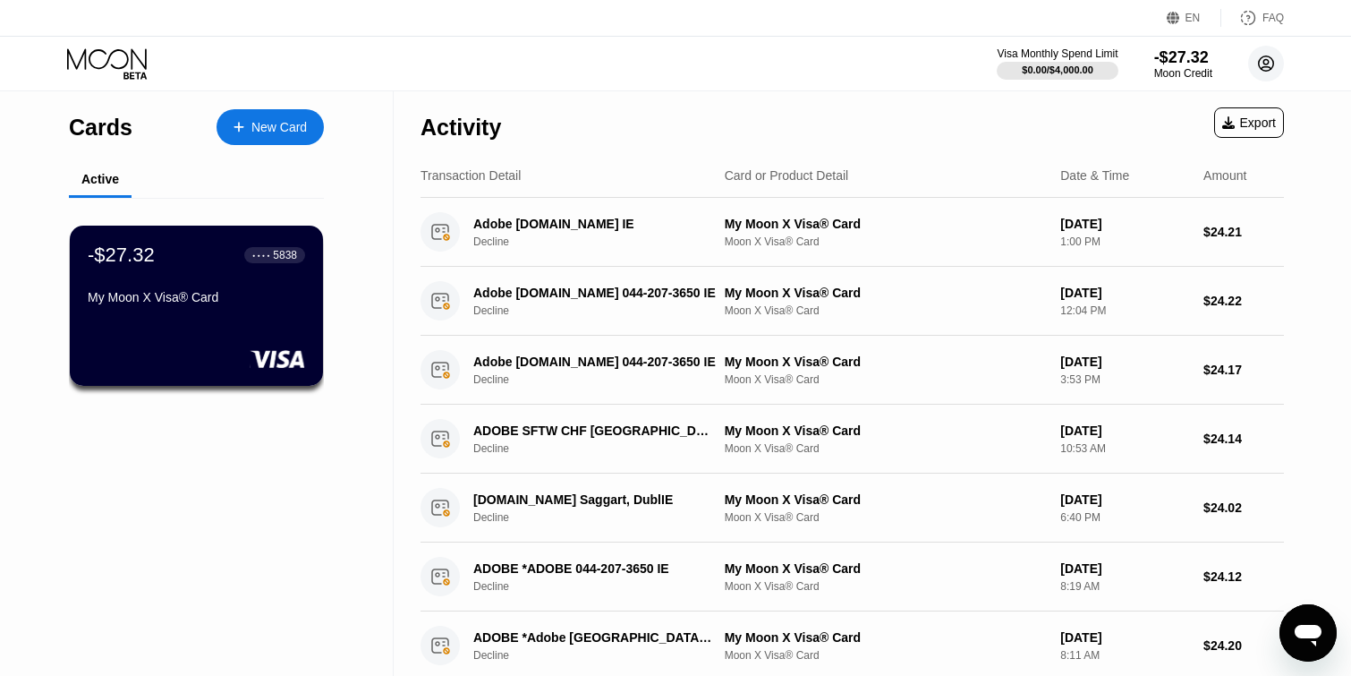
click at [1269, 68] on circle at bounding box center [1266, 64] width 36 height 36
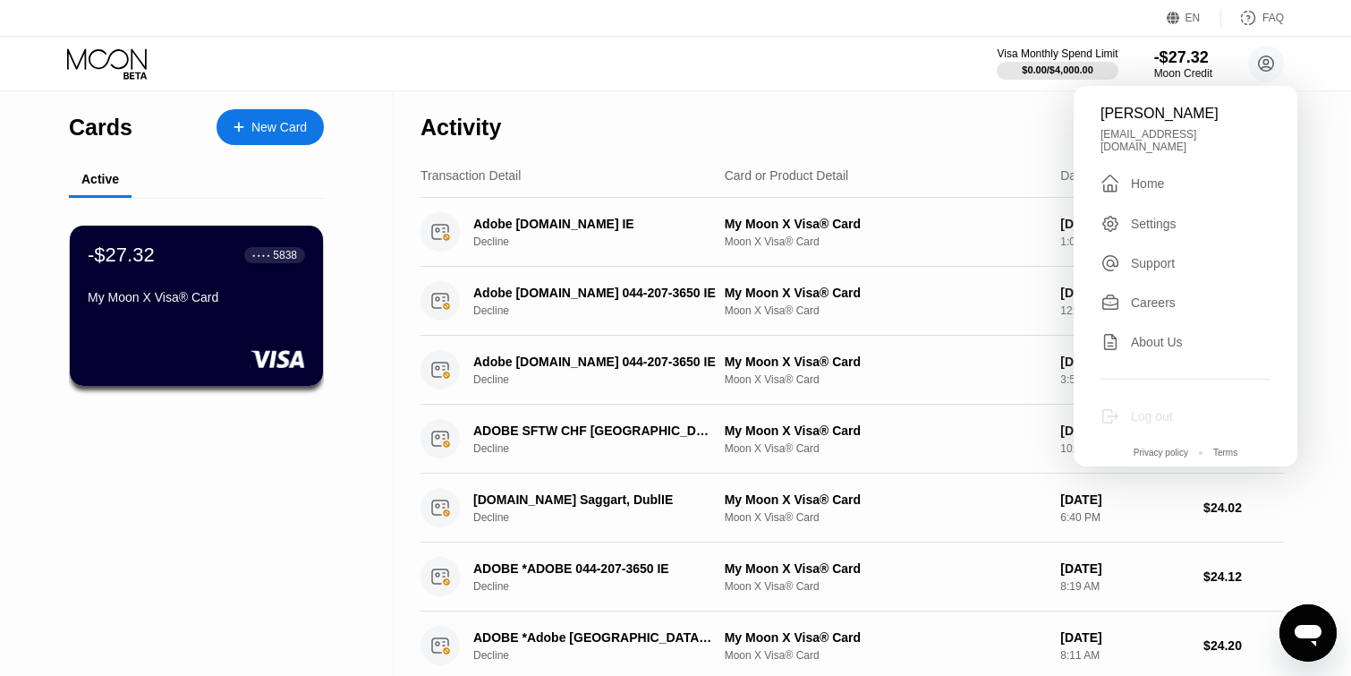
click at [1140, 413] on div "Log out" at bounding box center [1186, 416] width 170 height 20
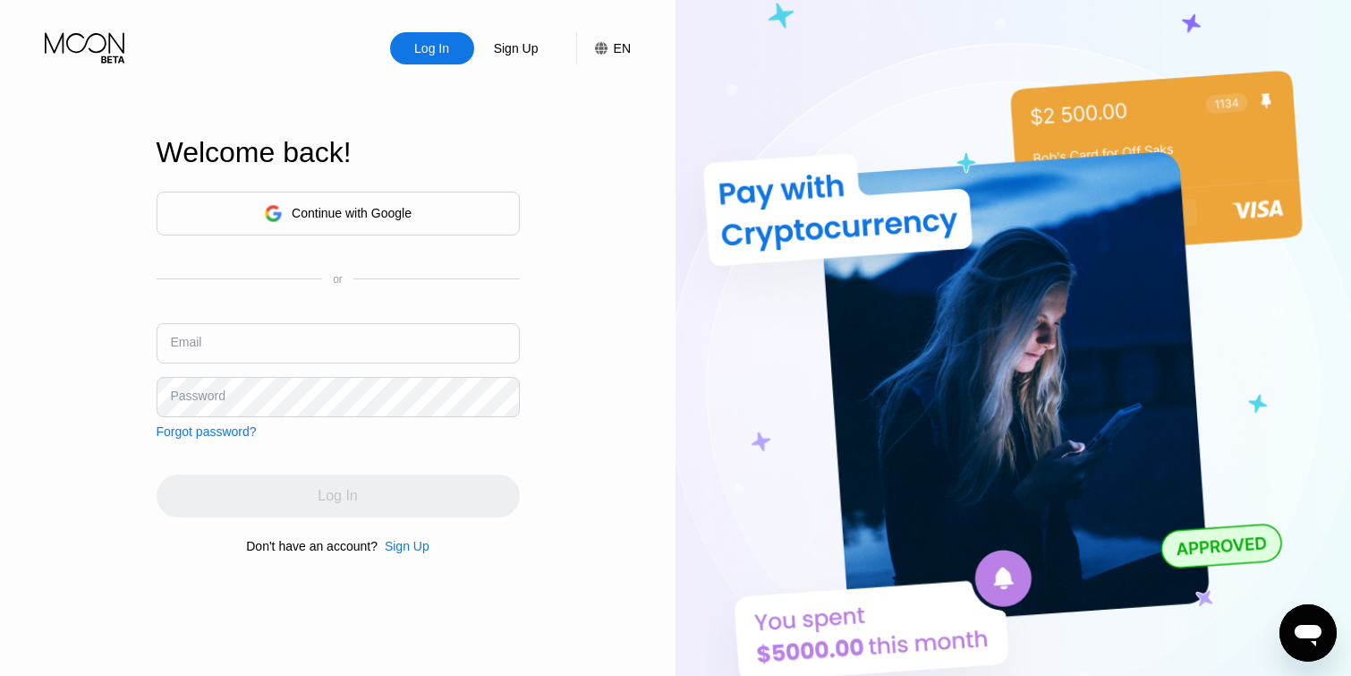
click at [440, 336] on input "text" at bounding box center [338, 343] width 363 height 40
type input "viktoriamaliuskaia@yahoo.com"
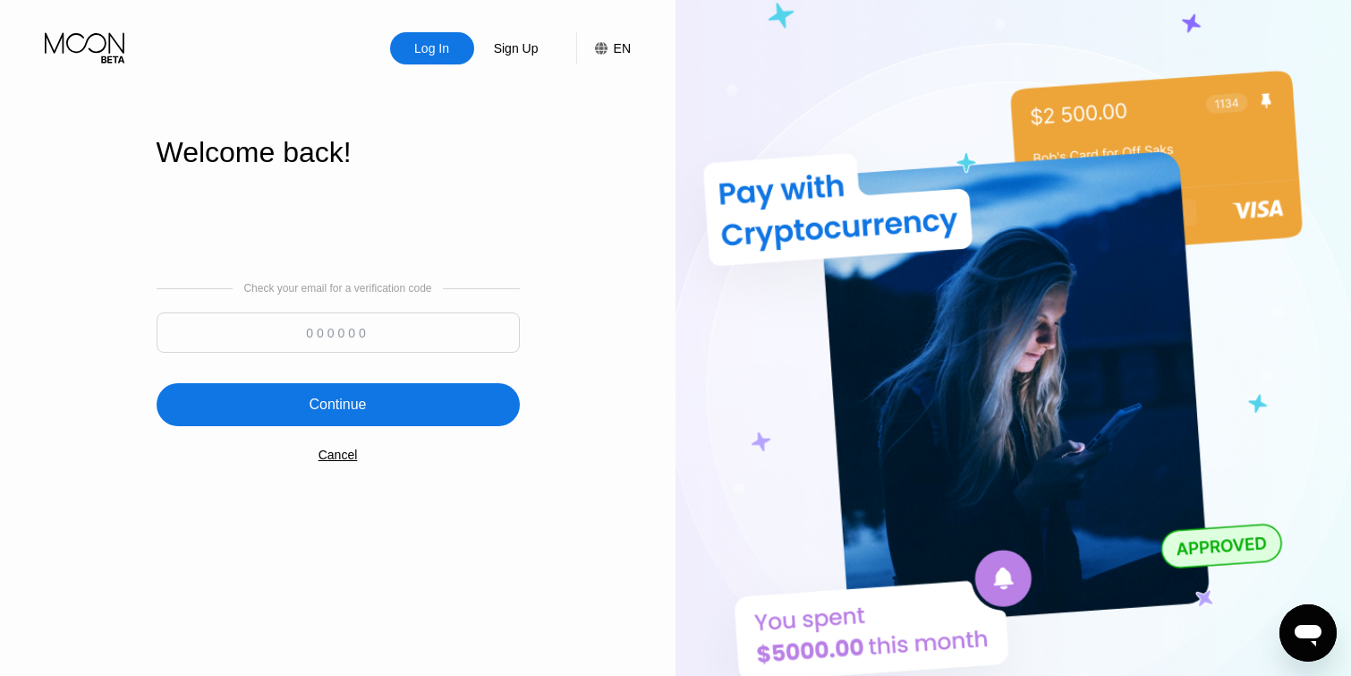
click at [335, 327] on input at bounding box center [338, 332] width 363 height 40
type input "192947"
click at [245, 380] on div "Check your email for a verification code 192947 Continue Cancel" at bounding box center [338, 372] width 363 height 363
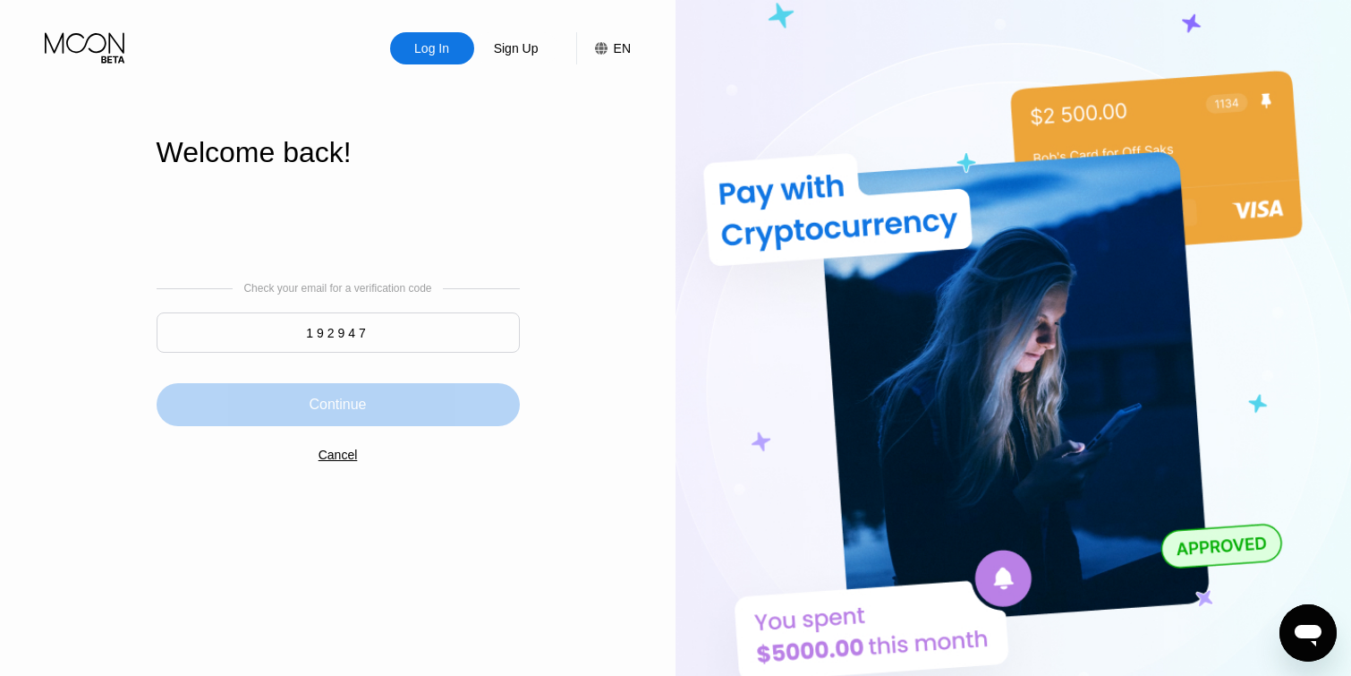
click at [245, 385] on div "Continue" at bounding box center [338, 404] width 363 height 43
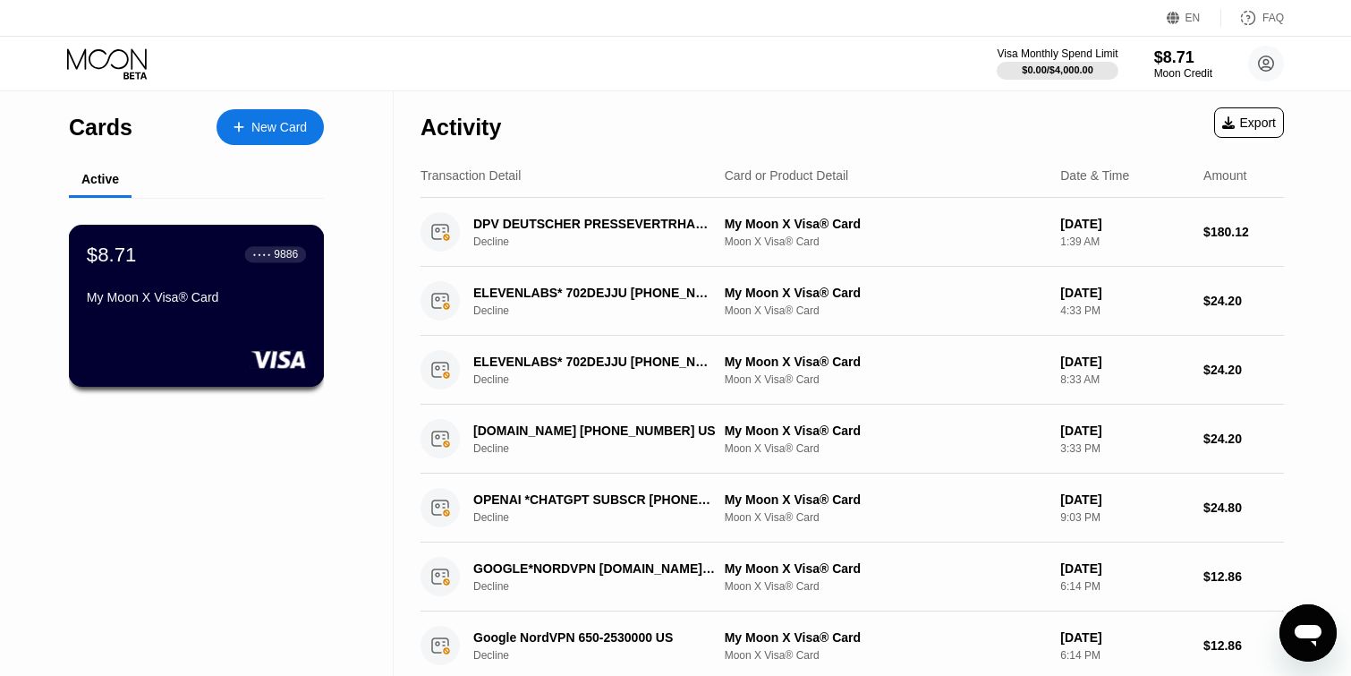
click at [227, 298] on div "My Moon X Visa® Card" at bounding box center [196, 297] width 219 height 14
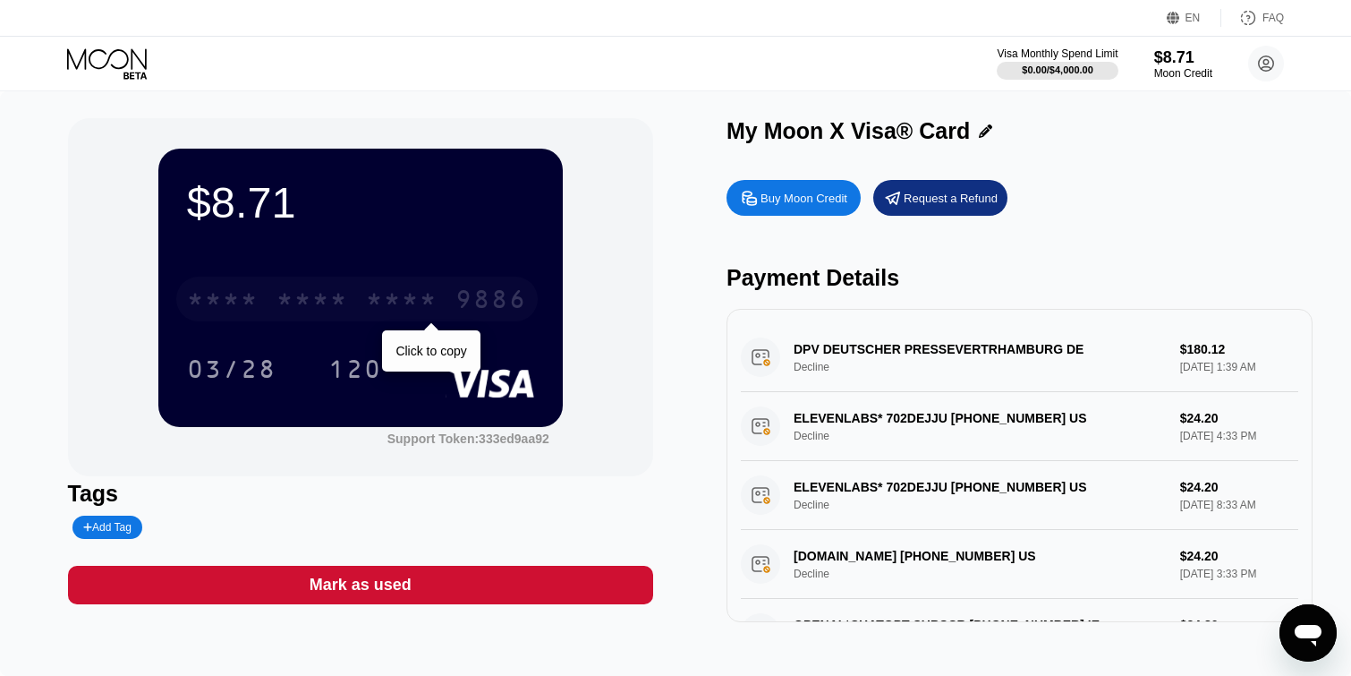
click at [472, 289] on div "9886" at bounding box center [491, 301] width 72 height 29
